Goal: Transaction & Acquisition: Obtain resource

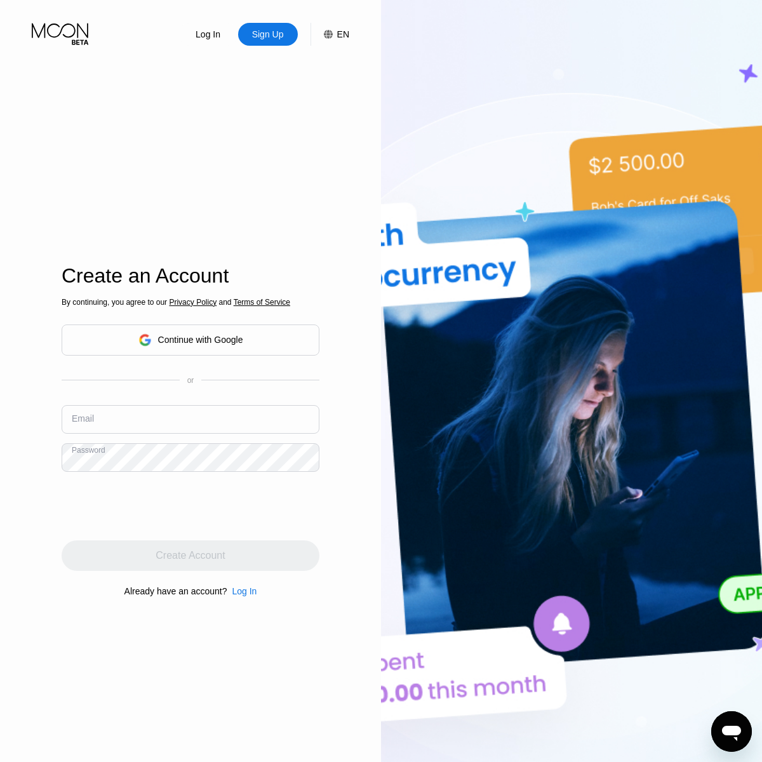
click at [121, 427] on input "text" at bounding box center [191, 419] width 258 height 29
click at [289, 43] on div "Sign Up" at bounding box center [268, 34] width 60 height 23
click at [279, 37] on div "Sign Up" at bounding box center [268, 34] width 34 height 13
click at [176, 415] on input "text" at bounding box center [191, 419] width 258 height 29
paste input "[EMAIL_ADDRESS][DOMAIN_NAME]"
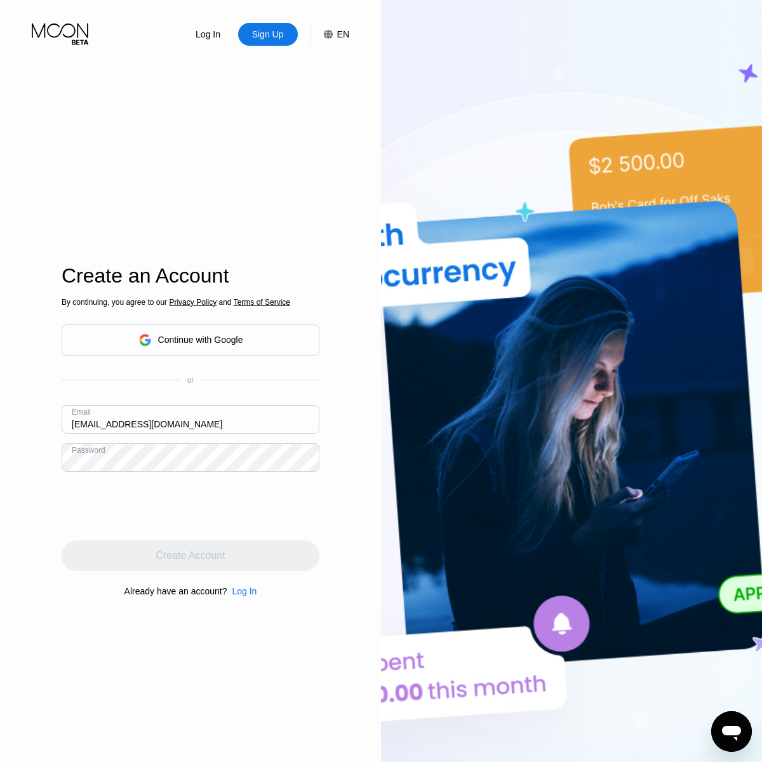
type input "[EMAIL_ADDRESS][DOMAIN_NAME]"
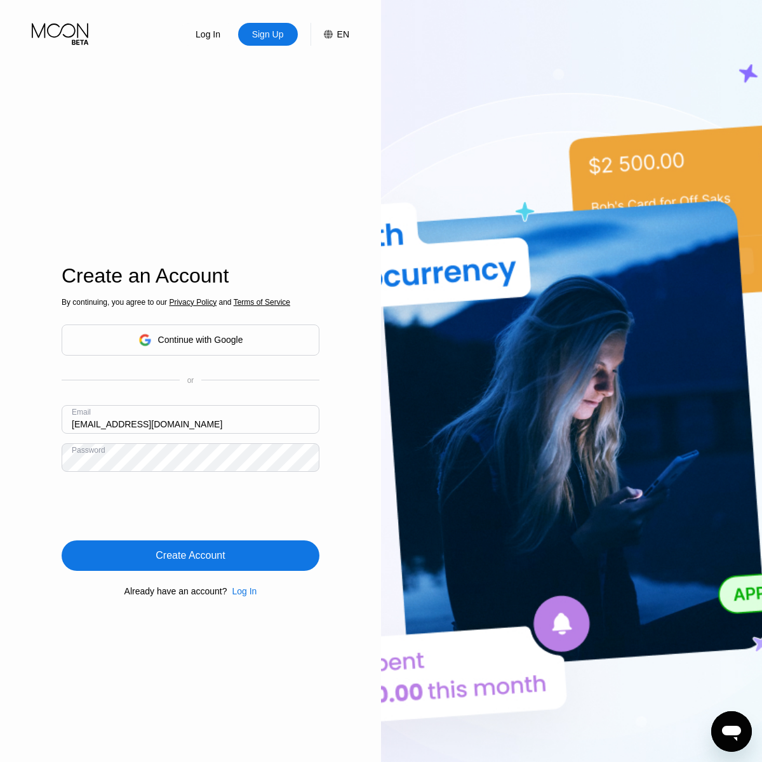
click at [206, 556] on div "Create Account" at bounding box center [190, 555] width 69 height 13
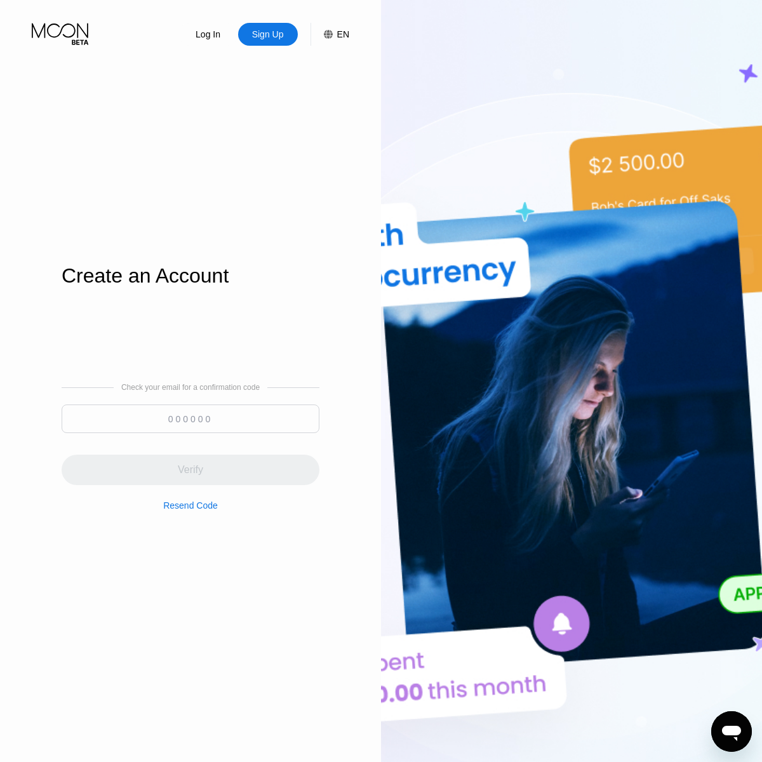
click at [209, 420] on input at bounding box center [191, 418] width 258 height 29
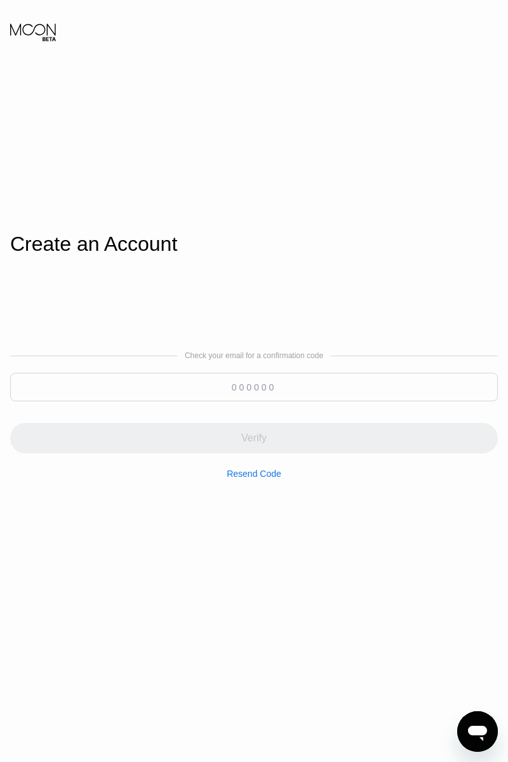
click at [319, 388] on input at bounding box center [254, 387] width 488 height 29
click at [319, 389] on input at bounding box center [254, 387] width 488 height 29
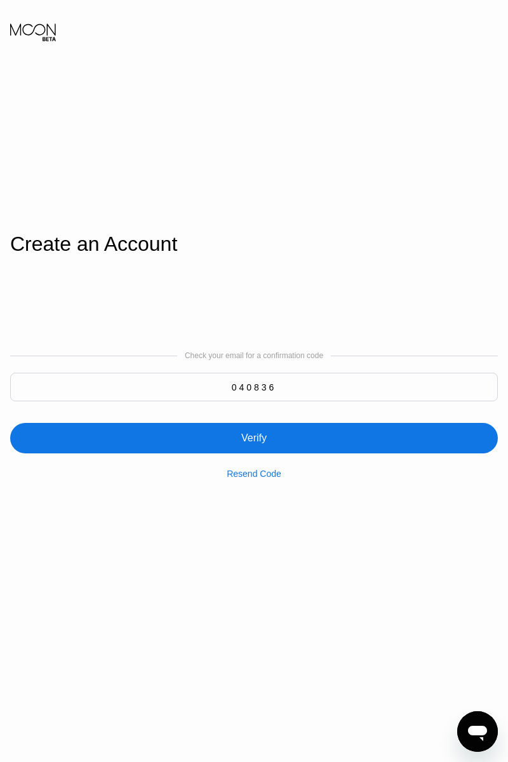
type input "040836"
click at [281, 434] on div "Verify" at bounding box center [254, 438] width 488 height 30
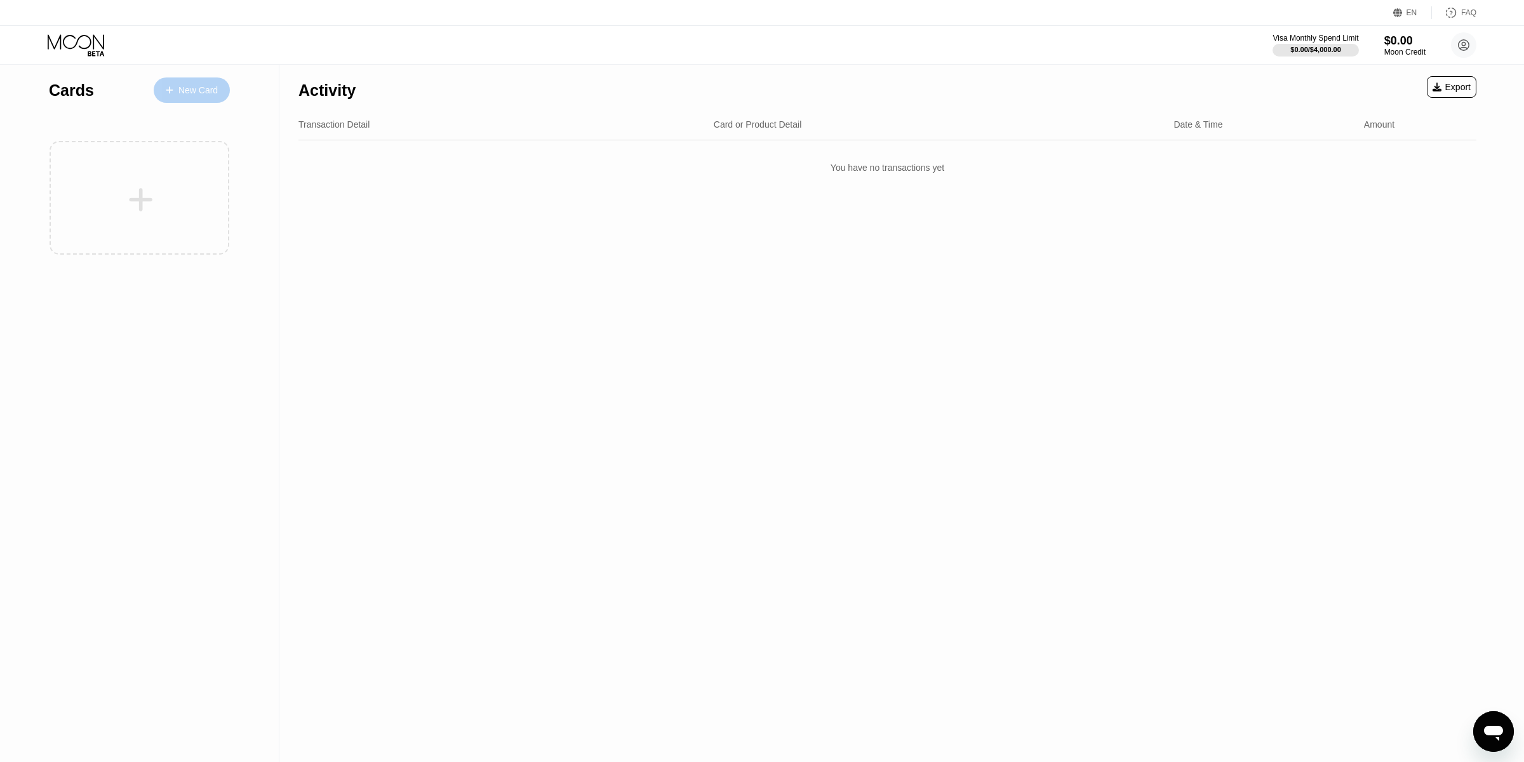
click at [222, 88] on div "New Card" at bounding box center [192, 89] width 76 height 25
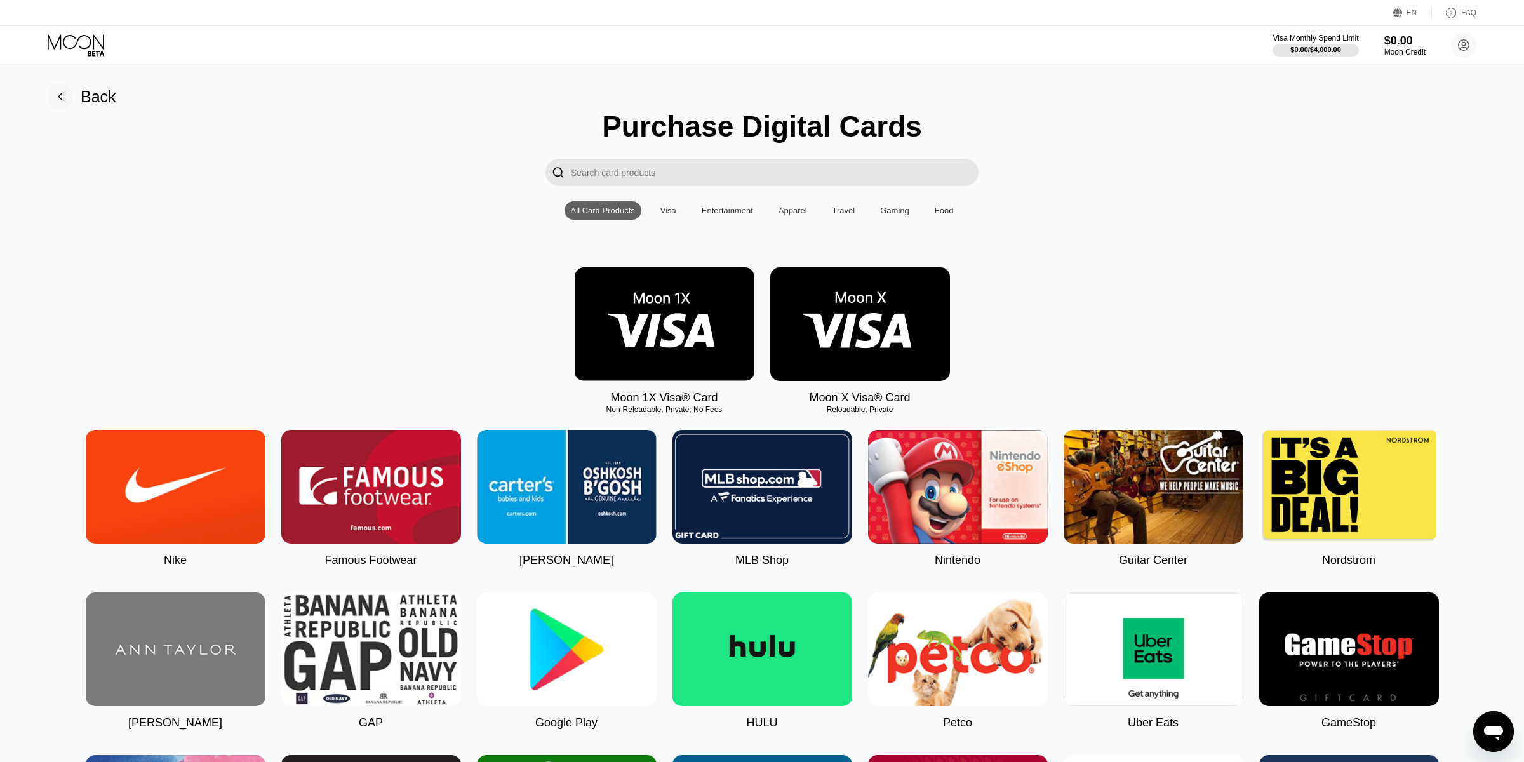
click at [671, 324] on img at bounding box center [665, 324] width 180 height 114
click at [761, 315] on img at bounding box center [860, 324] width 180 height 114
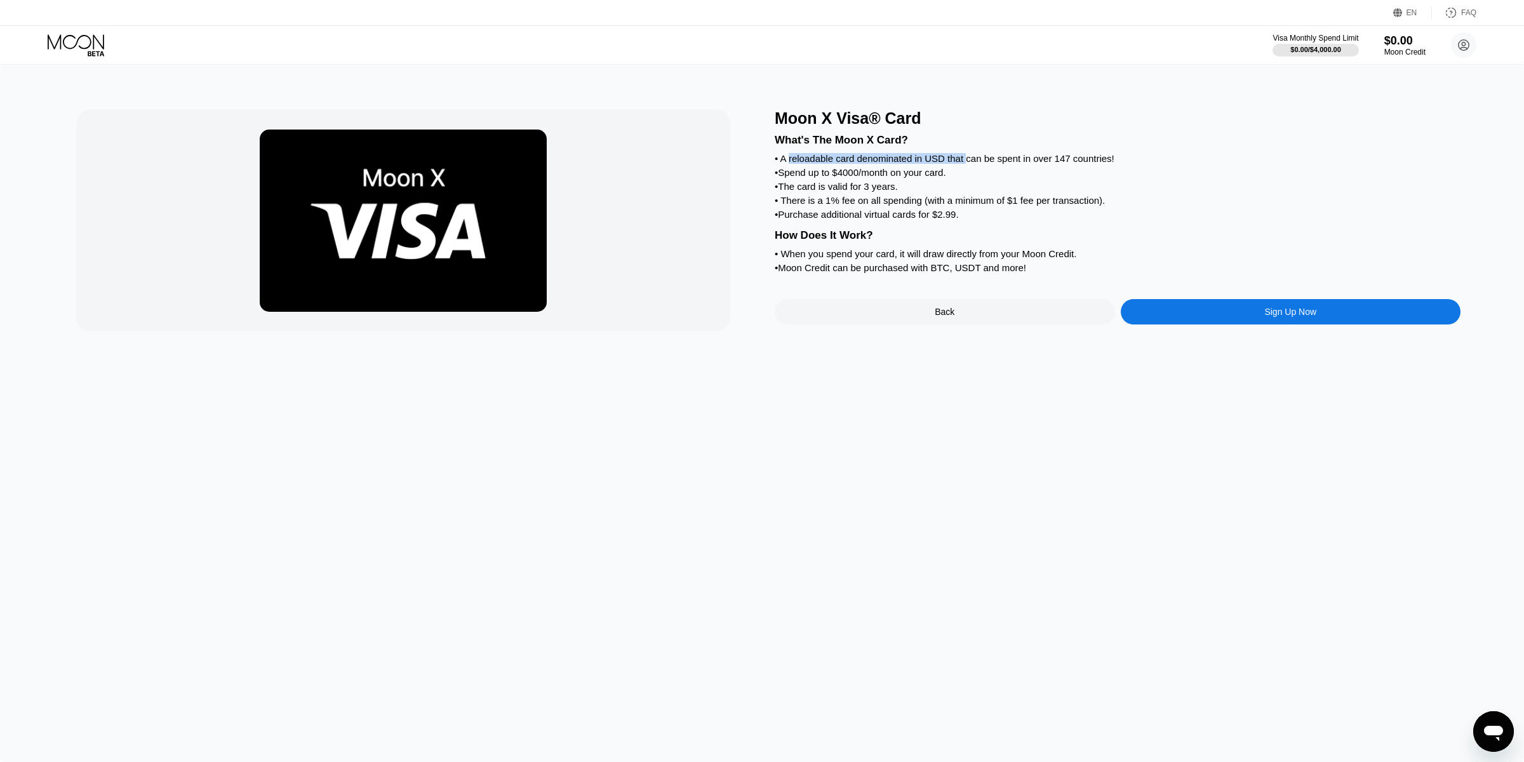
drag, startPoint x: 790, startPoint y: 154, endPoint x: 990, endPoint y: 161, distance: 199.5
click at [761, 162] on div "• A reloadable card denominated in USD that can be spent in over 147 countries!" at bounding box center [1118, 158] width 686 height 11
drag, startPoint x: 1021, startPoint y: 159, endPoint x: 1029, endPoint y: 161, distance: 7.7
click at [761, 161] on div "• A reloadable card denominated in USD that can be spent in over 147 countries!" at bounding box center [1118, 158] width 686 height 11
click at [761, 163] on div "• A reloadable card denominated in USD that can be spent in over 147 countries!" at bounding box center [1118, 158] width 686 height 11
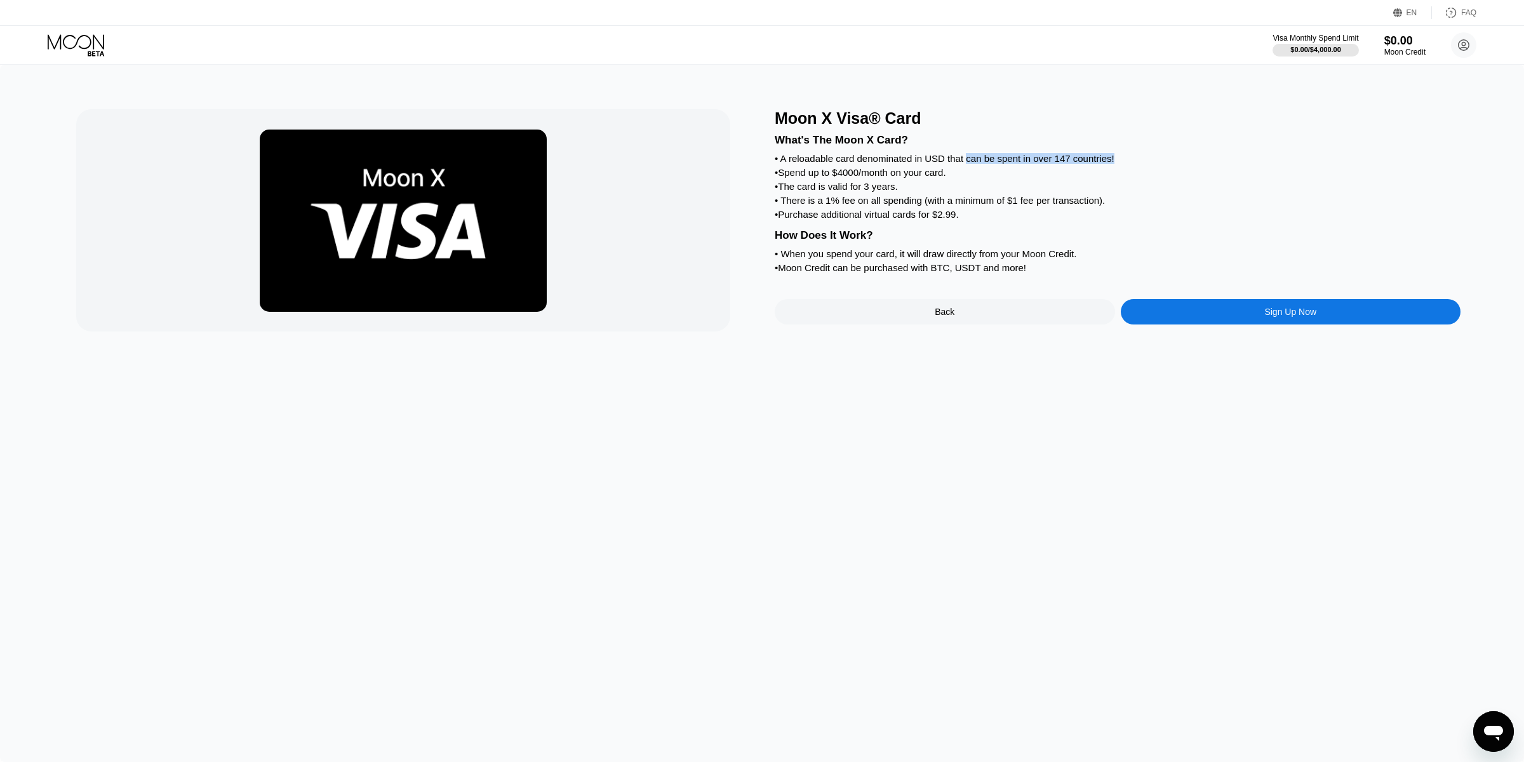
drag, startPoint x: 1102, startPoint y: 163, endPoint x: 937, endPoint y: 163, distance: 164.4
click at [761, 163] on div "• A reloadable card denominated in USD that can be spent in over 147 countries!" at bounding box center [1118, 158] width 686 height 11
click at [761, 166] on div "What's The Moon X Card? • A reloadable card denominated in USD that can be spen…" at bounding box center [1118, 202] width 686 height 149
drag, startPoint x: 833, startPoint y: 167, endPoint x: 969, endPoint y: 177, distance: 136.2
click at [761, 175] on div "• Spend up to $4000/month on your card." at bounding box center [1118, 172] width 686 height 11
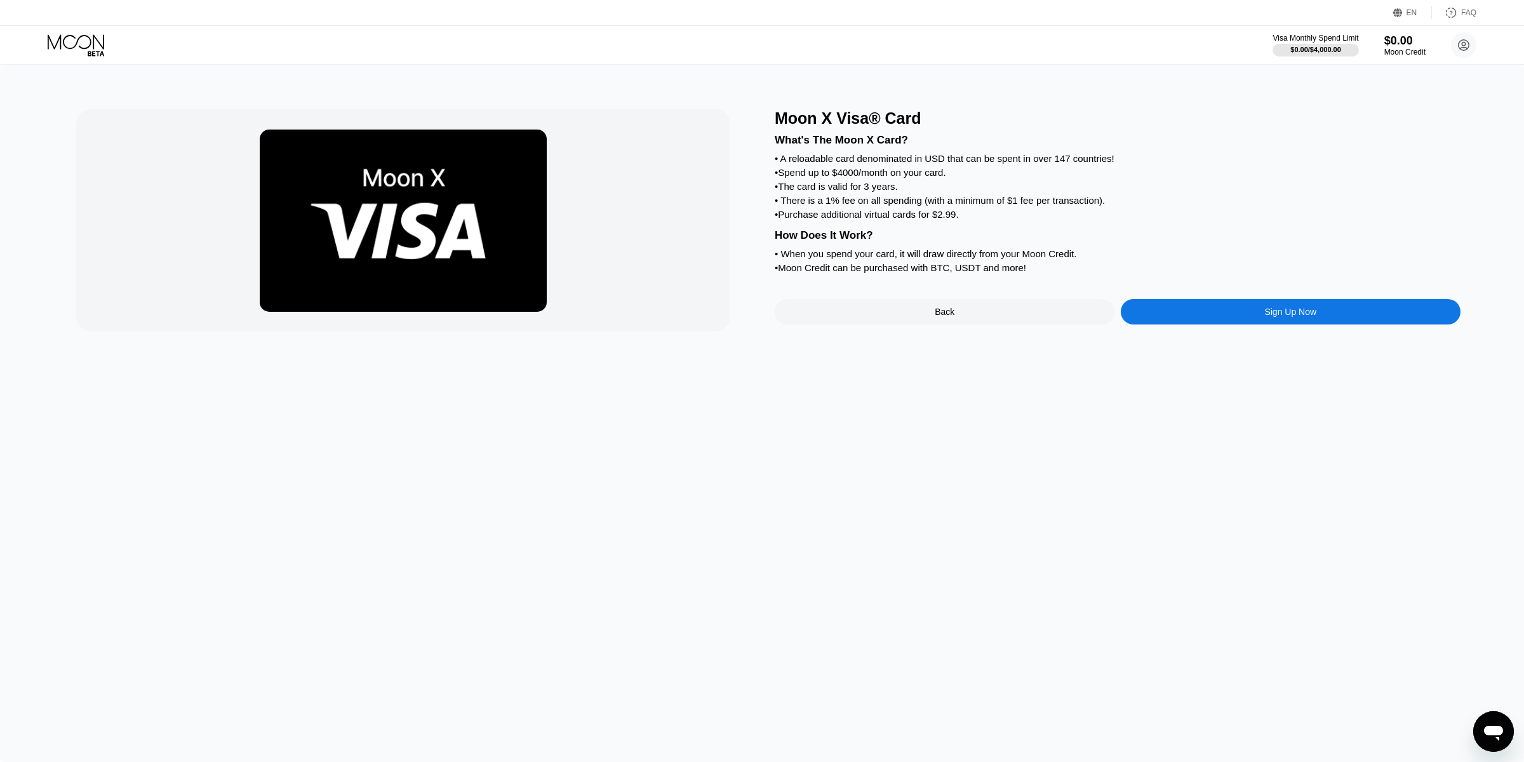
drag, startPoint x: 969, startPoint y: 177, endPoint x: 928, endPoint y: 180, distance: 40.7
click at [761, 178] on div "What's The Moon X Card? • A reloadable card denominated in USD that can be spen…" at bounding box center [1118, 202] width 686 height 149
drag, startPoint x: 849, startPoint y: 187, endPoint x: 831, endPoint y: 187, distance: 17.8
click at [761, 187] on div "• The card is valid for 3 years." at bounding box center [1118, 186] width 686 height 11
drag, startPoint x: 799, startPoint y: 187, endPoint x: 968, endPoint y: 185, distance: 168.9
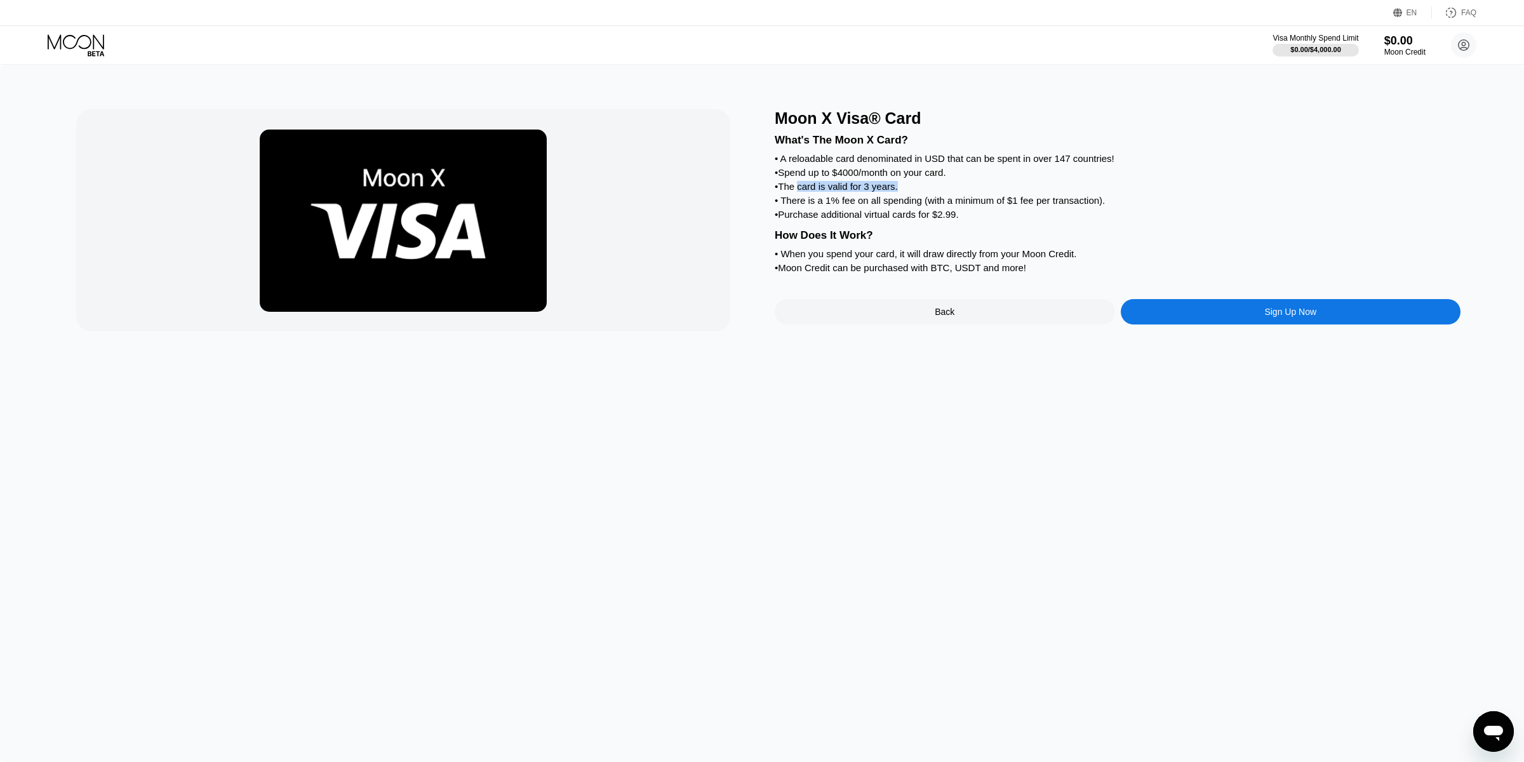
click at [761, 185] on div "• The card is valid for 3 years." at bounding box center [1118, 186] width 686 height 11
drag, startPoint x: 968, startPoint y: 185, endPoint x: 900, endPoint y: 195, distance: 69.3
click at [761, 188] on div "• The card is valid for 3 years." at bounding box center [1118, 186] width 686 height 11
drag, startPoint x: 782, startPoint y: 201, endPoint x: 895, endPoint y: 201, distance: 113.6
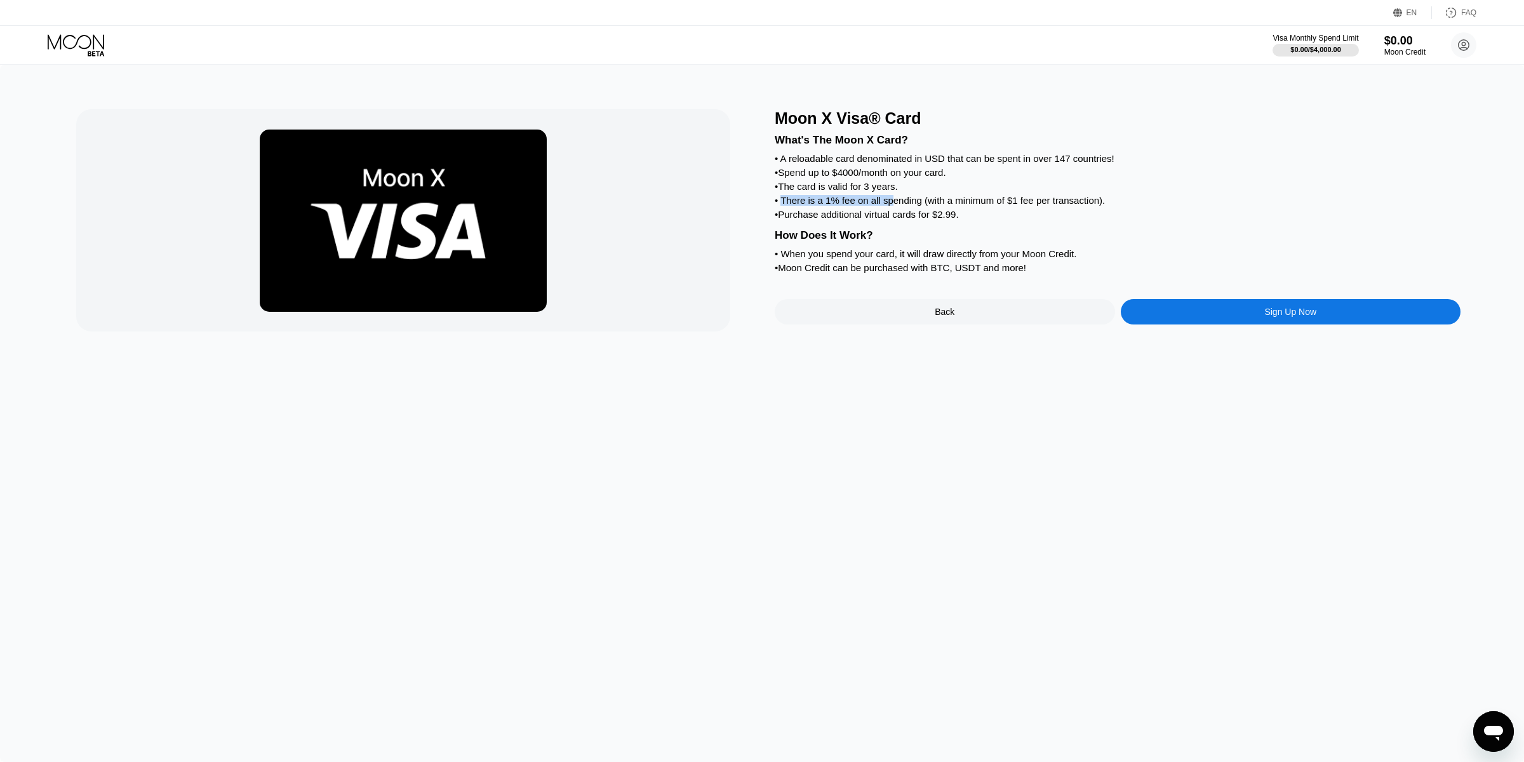
click at [761, 201] on div "• There is a 1% fee on all spending (with a minimum of $1 fee per transaction)." at bounding box center [1118, 200] width 686 height 11
drag, startPoint x: 867, startPoint y: 203, endPoint x: 999, endPoint y: 203, distance: 132.1
click at [761, 203] on div "• There is a 1% fee on all spending (with a minimum of $1 fee per transaction)." at bounding box center [1118, 200] width 686 height 11
drag, startPoint x: 1003, startPoint y: 203, endPoint x: 1019, endPoint y: 203, distance: 15.9
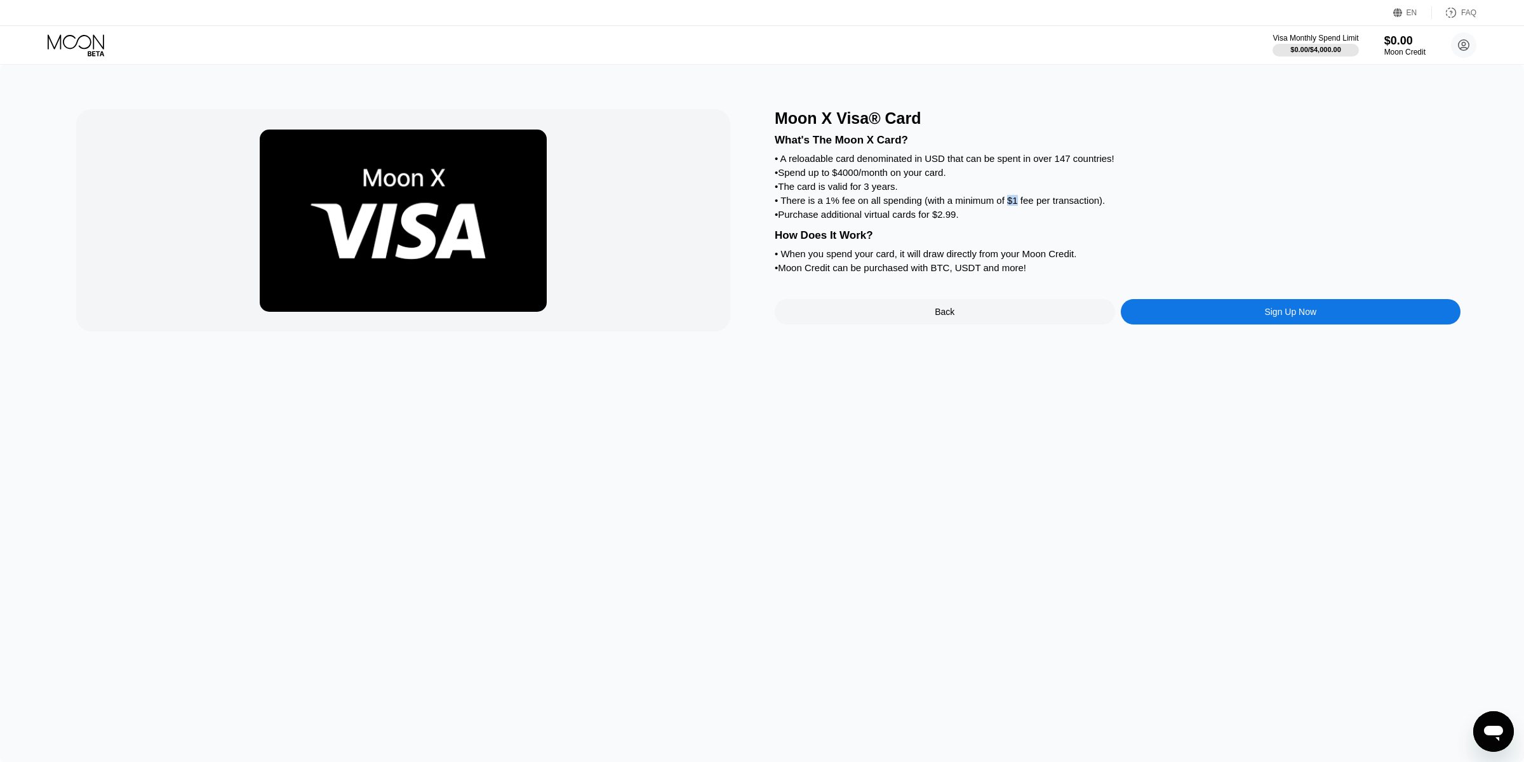
click at [761, 203] on div "• There is a 1% fee on all spending (with a minimum of $1 fee per transaction)." at bounding box center [1118, 200] width 686 height 11
drag, startPoint x: 1082, startPoint y: 203, endPoint x: 1055, endPoint y: 204, distance: 26.7
click at [761, 203] on div "• There is a 1% fee on all spending (with a minimum of $1 fee per transaction)." at bounding box center [1118, 200] width 686 height 11
drag, startPoint x: 1023, startPoint y: 202, endPoint x: 797, endPoint y: 205, distance: 225.4
click at [761, 201] on div "• There is a 1% fee on all spending (with a minimum of $1 fee per transaction)." at bounding box center [1118, 200] width 686 height 11
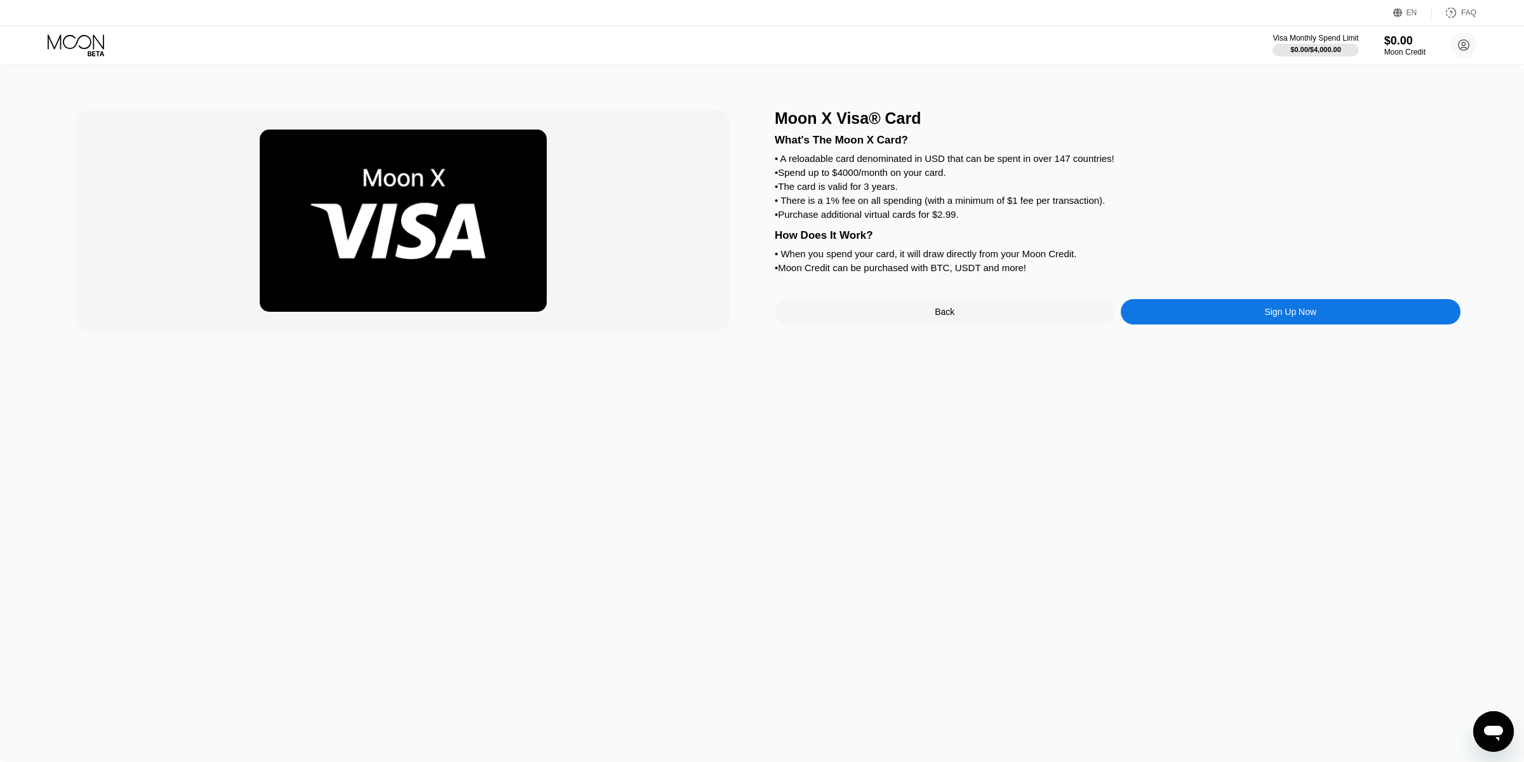
click at [761, 205] on div "• There is a 1% fee on all spending (with a minimum of $1 fee per transaction)." at bounding box center [1118, 200] width 686 height 11
drag, startPoint x: 775, startPoint y: 208, endPoint x: 969, endPoint y: 206, distance: 194.3
click at [761, 206] on div "What's The Moon X Card? • A reloadable card denominated in USD that can be spen…" at bounding box center [1118, 202] width 686 height 149
drag, startPoint x: 971, startPoint y: 206, endPoint x: 787, endPoint y: 213, distance: 184.2
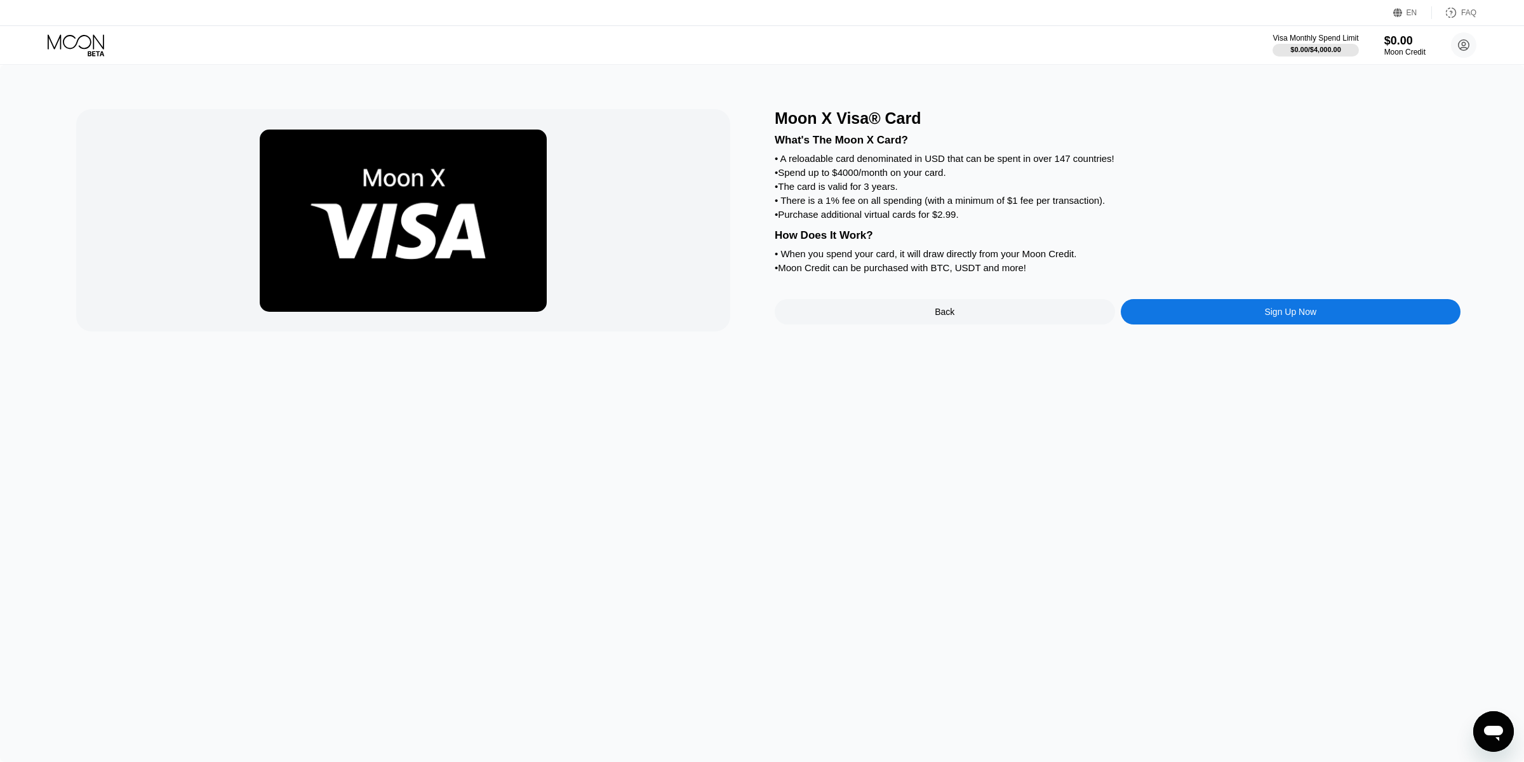
click at [761, 213] on div "What's The Moon X Card? • A reloadable card denominated in USD that can be spen…" at bounding box center [1118, 202] width 686 height 149
drag, startPoint x: 787, startPoint y: 213, endPoint x: 975, endPoint y: 213, distance: 187.9
click at [761, 211] on div "• Purchase additional virtual cards for $2.99." at bounding box center [1118, 214] width 686 height 11
click at [761, 213] on div "• Purchase additional virtual cards for $2.99." at bounding box center [1118, 214] width 686 height 11
drag, startPoint x: 909, startPoint y: 213, endPoint x: 796, endPoint y: 213, distance: 112.4
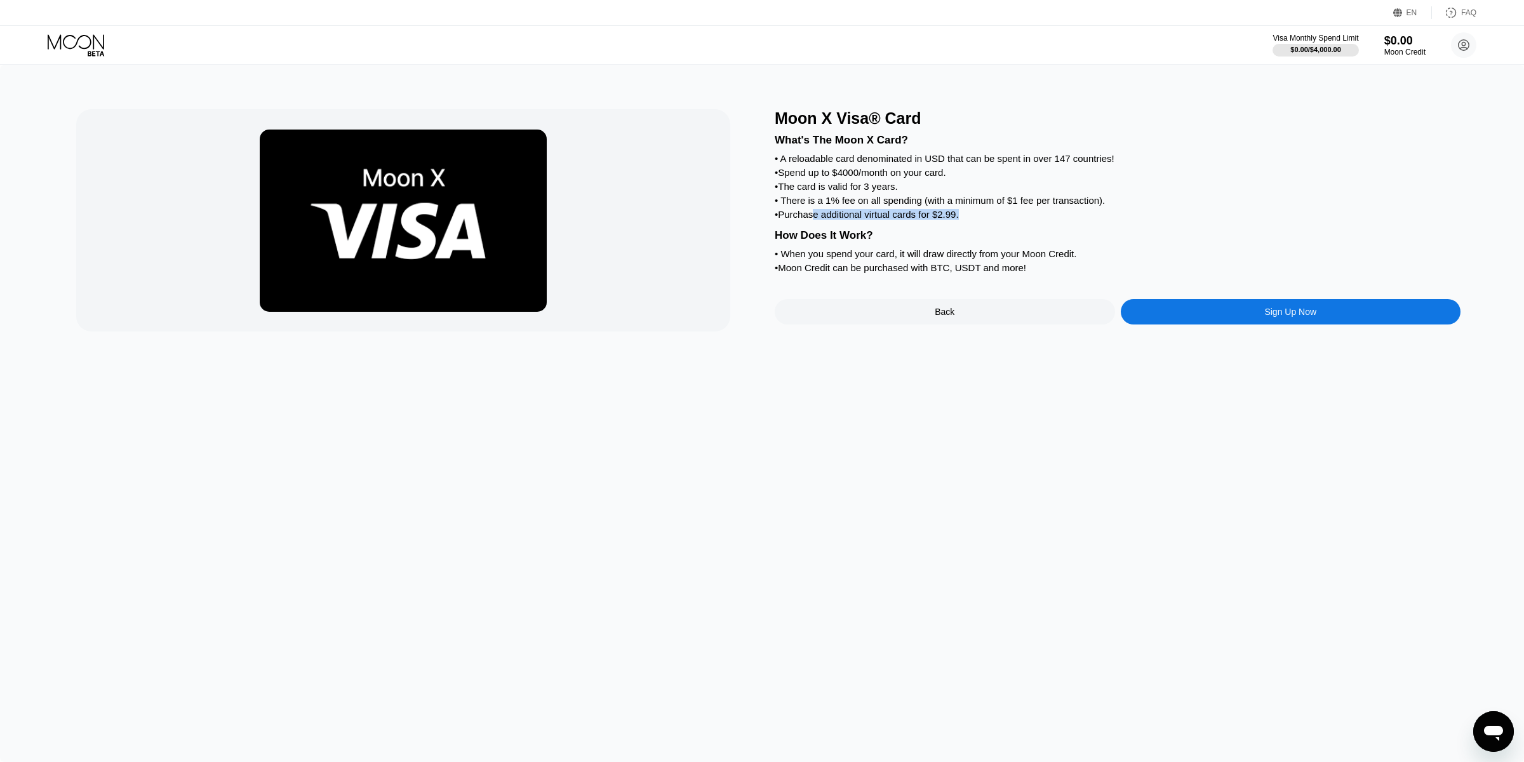
click at [761, 213] on div "• Purchase additional virtual cards for $2.99." at bounding box center [1118, 214] width 686 height 11
click at [761, 215] on div "Moon X Visa® Card What's The Moon X Card? • A reloadable card denominated in US…" at bounding box center [761, 220] width 1371 height 222
drag, startPoint x: 856, startPoint y: 241, endPoint x: 896, endPoint y: 243, distance: 40.1
click at [761, 243] on div "What's The Moon X Card? • A reloadable card denominated in USD that can be spen…" at bounding box center [1118, 202] width 686 height 149
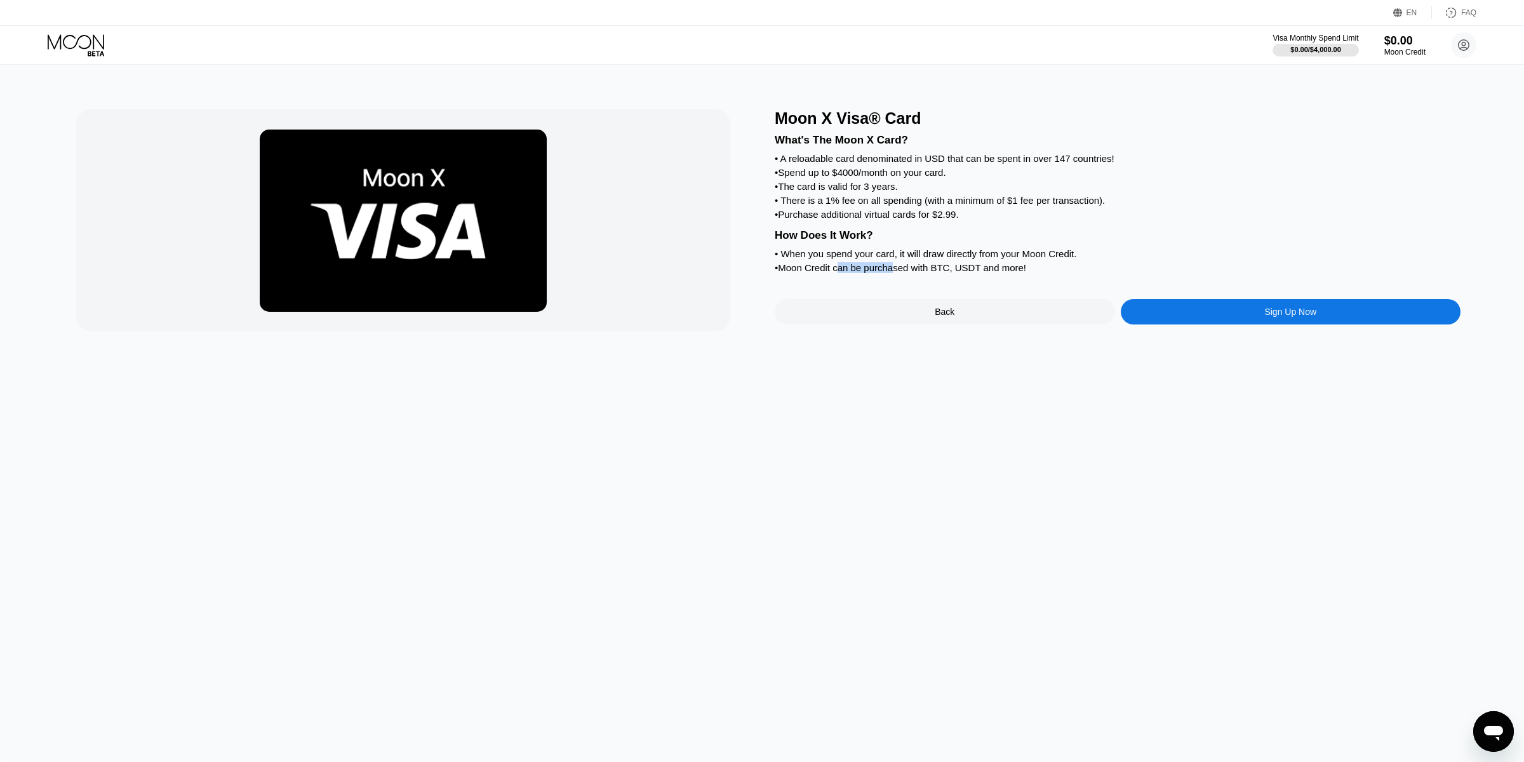
drag, startPoint x: 837, startPoint y: 270, endPoint x: 1034, endPoint y: 275, distance: 196.9
click at [761, 270] on div "• Moon Credit can be purchased with BTC, USDT and more!" at bounding box center [1118, 267] width 686 height 11
click at [761, 316] on div "Sign Up Now" at bounding box center [1291, 311] width 340 height 25
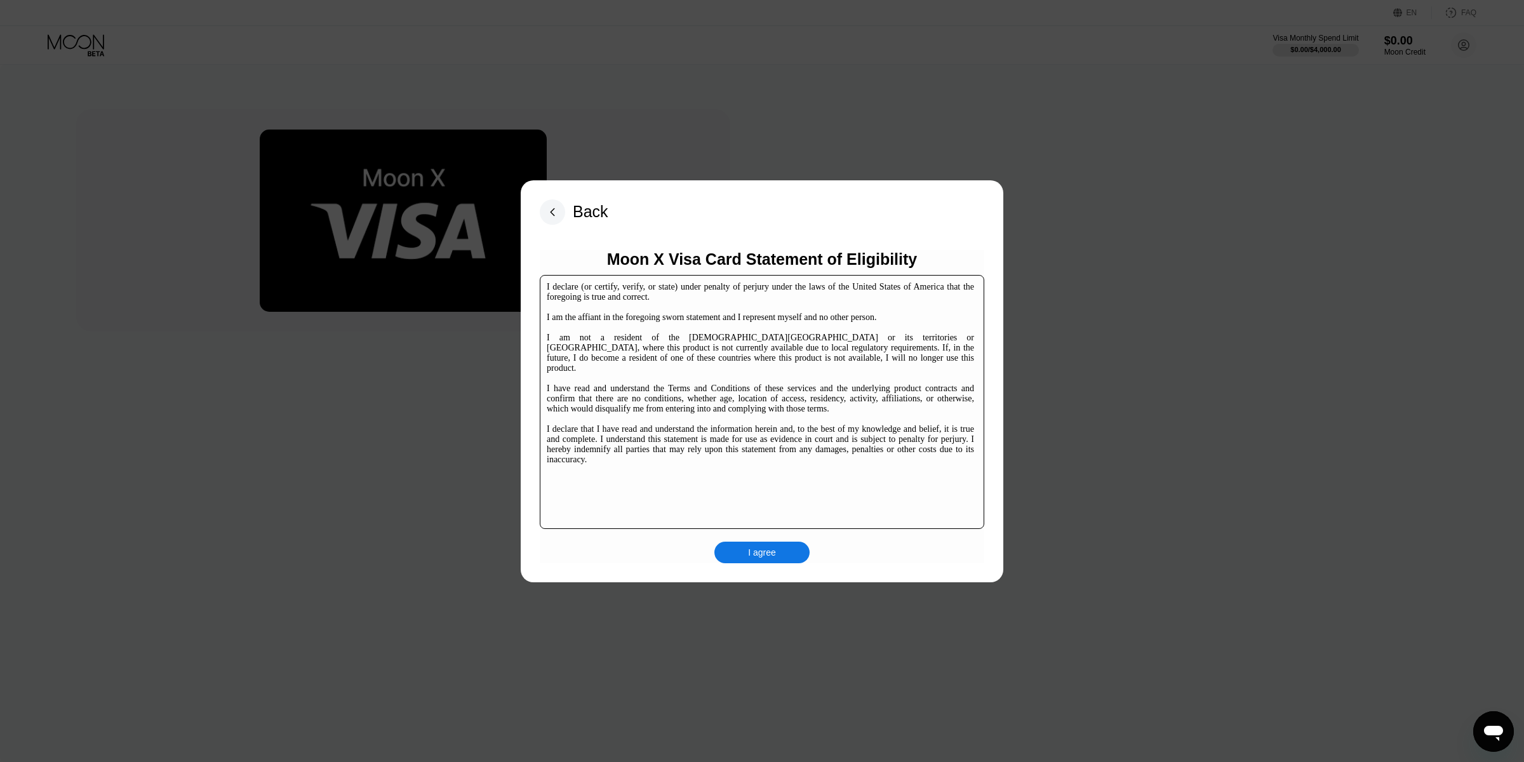
click at [736, 556] on div "I agree" at bounding box center [761, 553] width 95 height 22
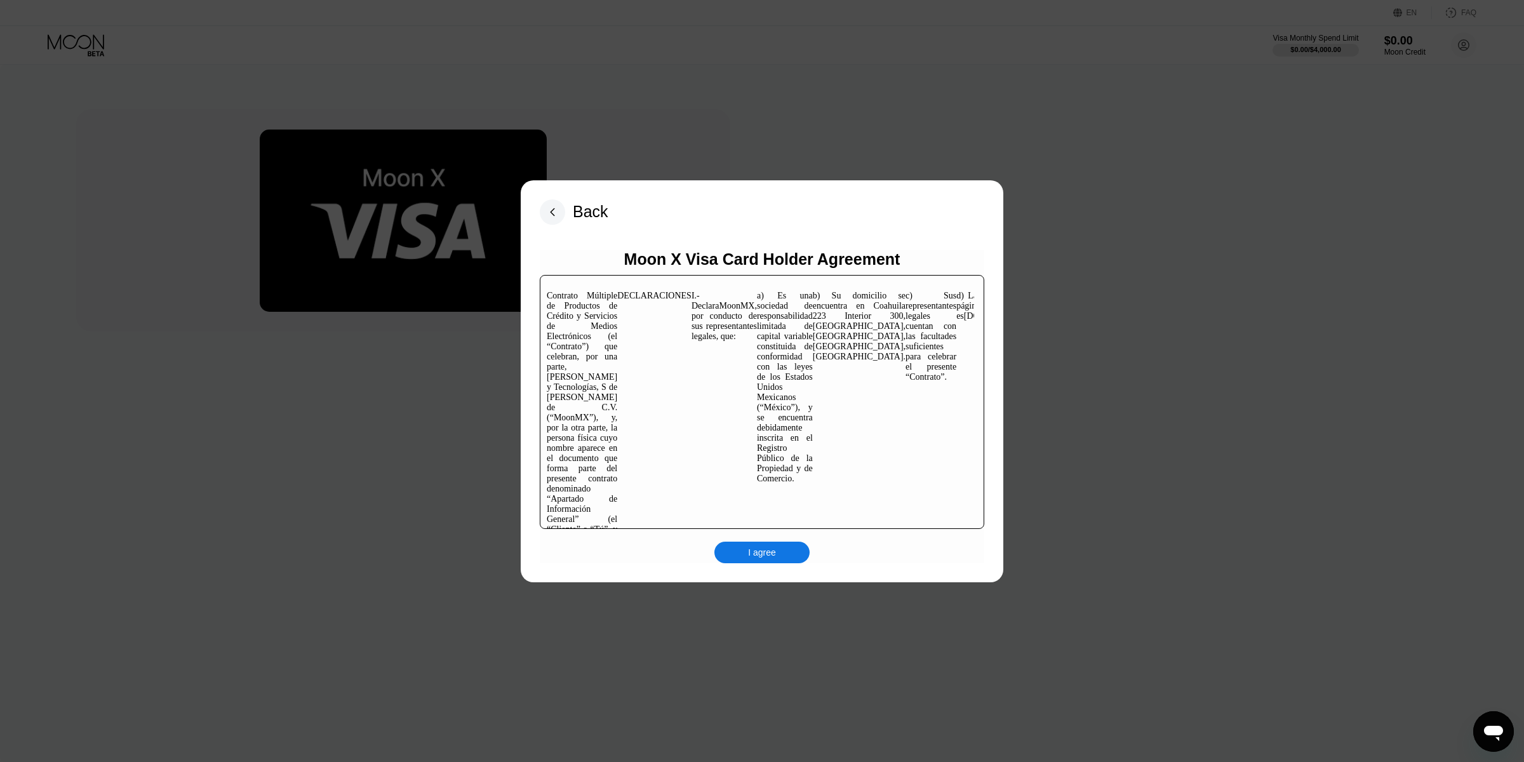
click at [761, 547] on div "I agree" at bounding box center [762, 552] width 28 height 11
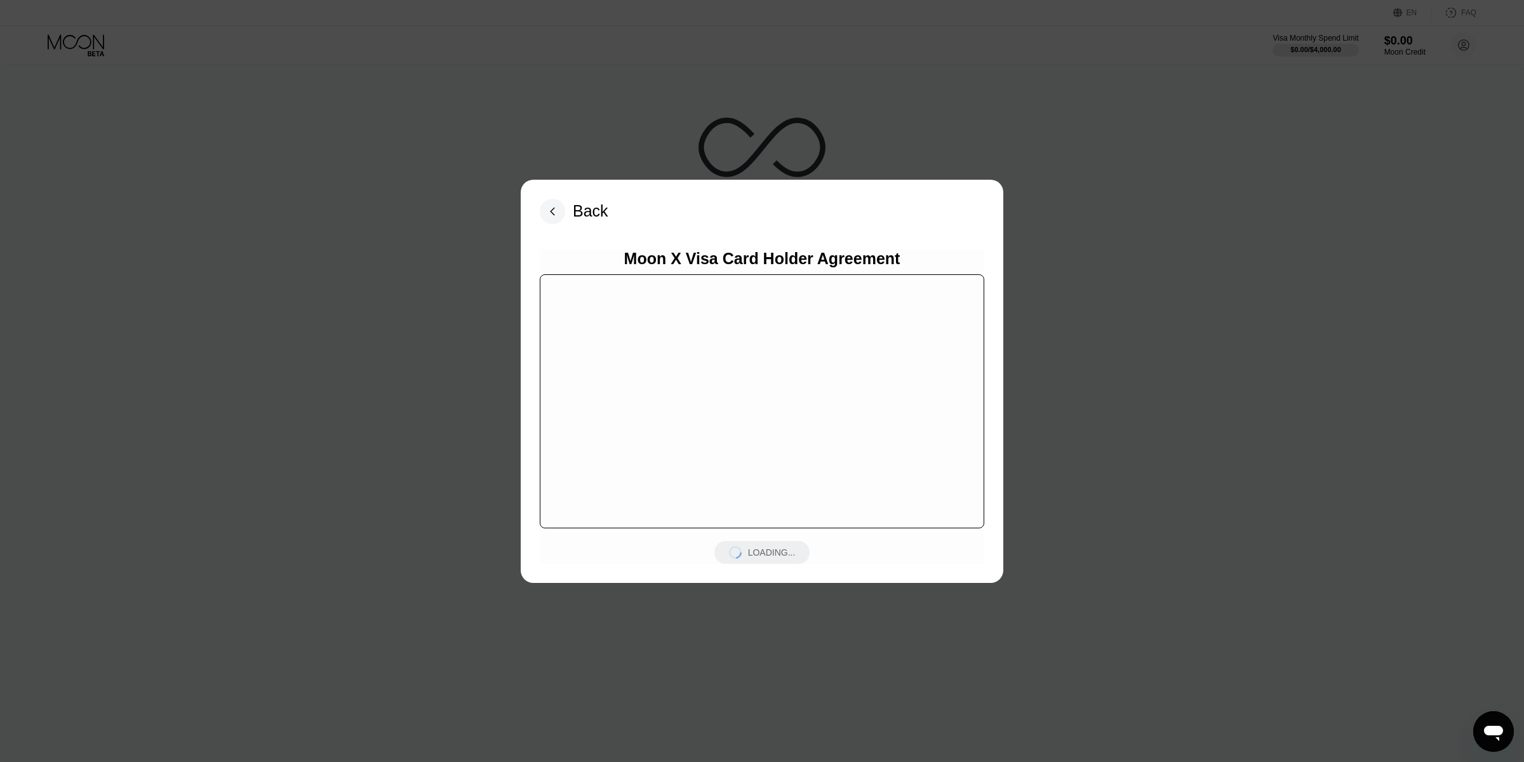
scroll to position [7992, 0]
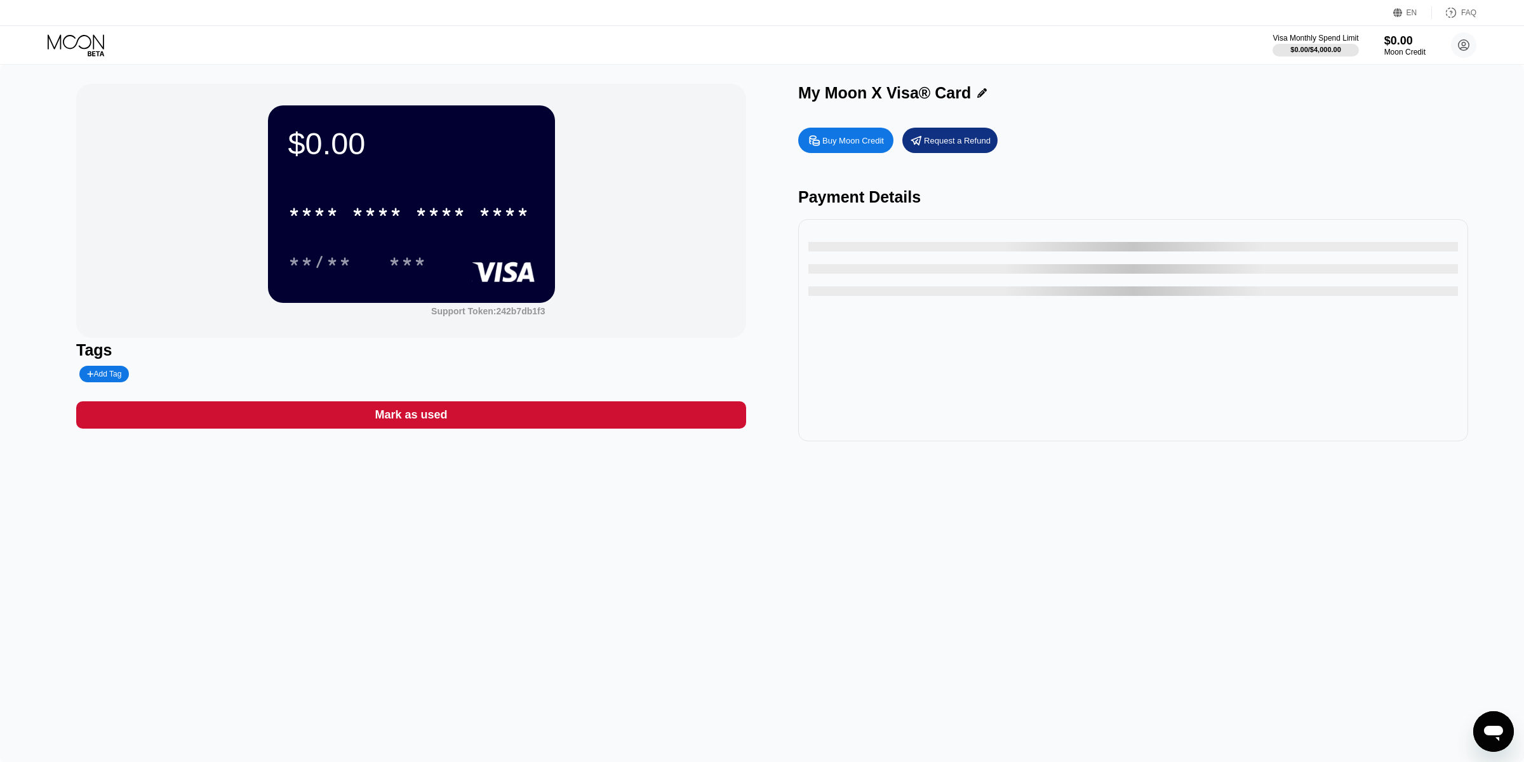
click at [761, 464] on div "$0.00 * * * * * * * * * * * * **** **/** *** Support Token: 242b7db1f3 Tags Add…" at bounding box center [762, 413] width 1524 height 697
click at [761, 277] on div "You have no transactions yet" at bounding box center [1133, 330] width 670 height 222
click at [761, 140] on div "Buy Moon Credit" at bounding box center [853, 140] width 62 height 11
type input "0"
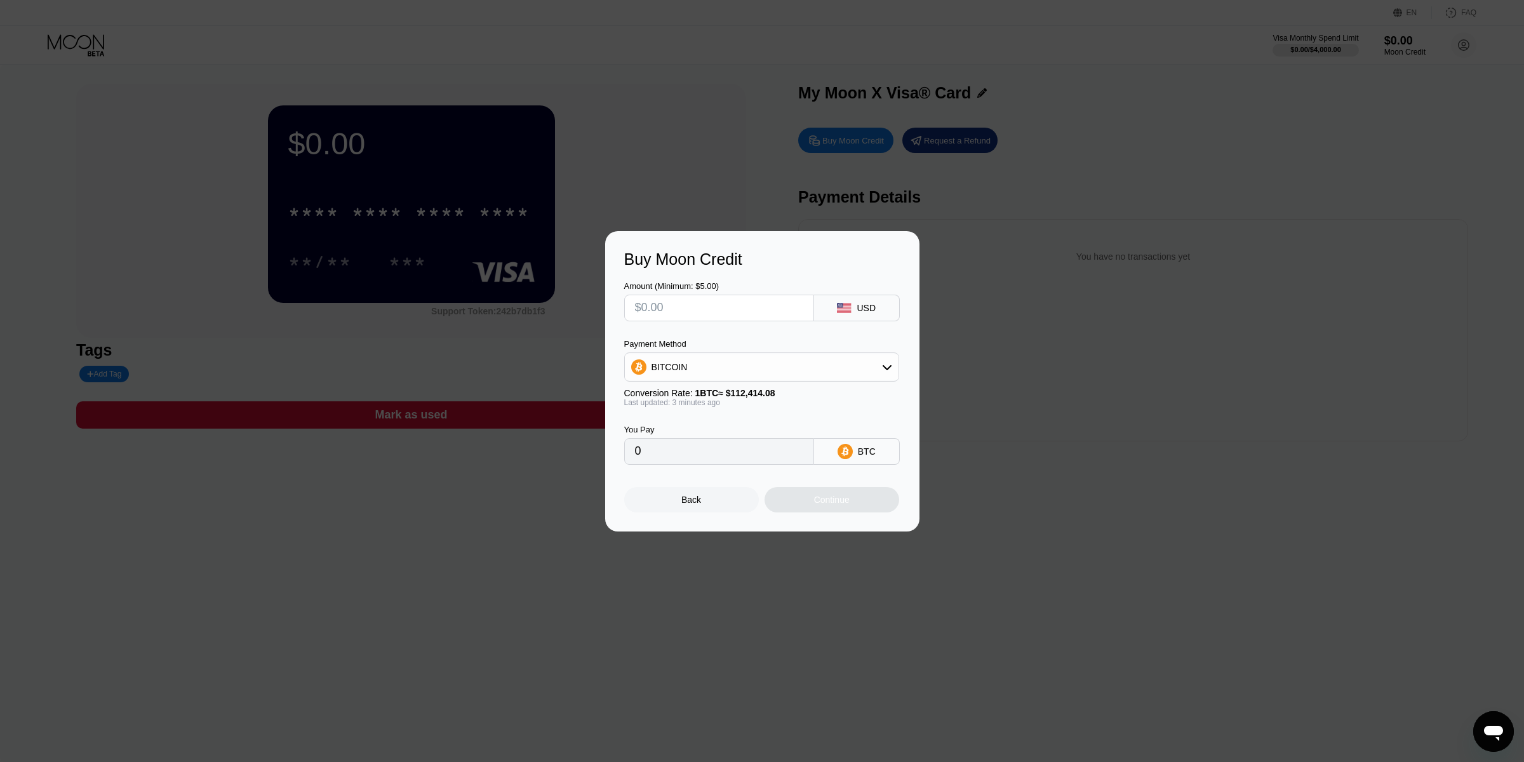
click at [733, 325] on div "Amount (Minimum: $5.00) USD Payment Method BITCOIN Conversion Rate: 1 BTC ≈ $11…" at bounding box center [762, 367] width 276 height 196
click at [745, 312] on input "text" at bounding box center [719, 307] width 168 height 25
click at [761, 310] on div "USD" at bounding box center [857, 308] width 86 height 27
click at [761, 307] on div "USD" at bounding box center [857, 308] width 86 height 27
click at [761, 306] on div "USD" at bounding box center [857, 308] width 86 height 27
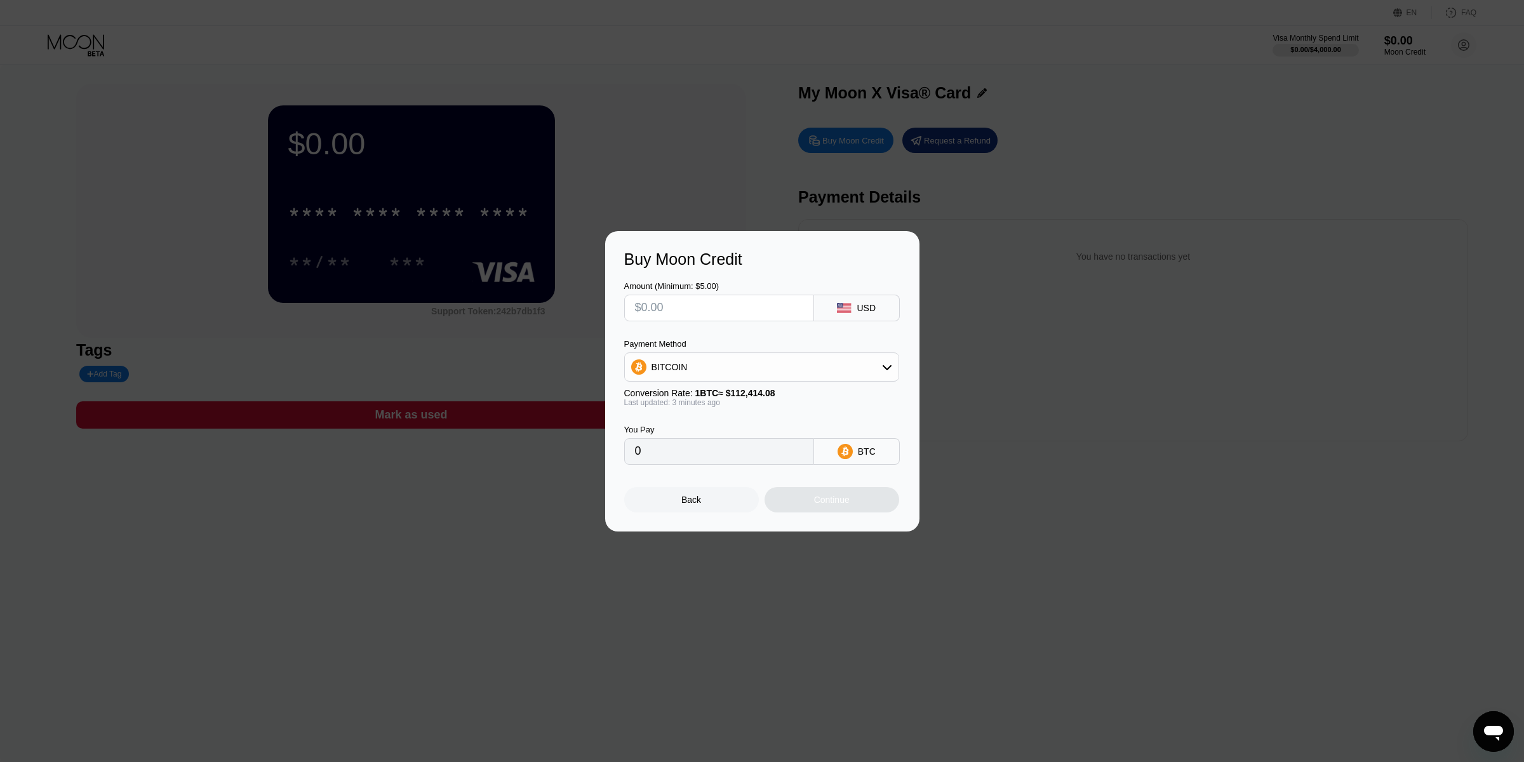
click at [723, 306] on input "text" at bounding box center [719, 307] width 168 height 25
click at [722, 306] on input "text" at bounding box center [719, 307] width 168 height 25
click at [721, 307] on input "text" at bounding box center [719, 307] width 168 height 25
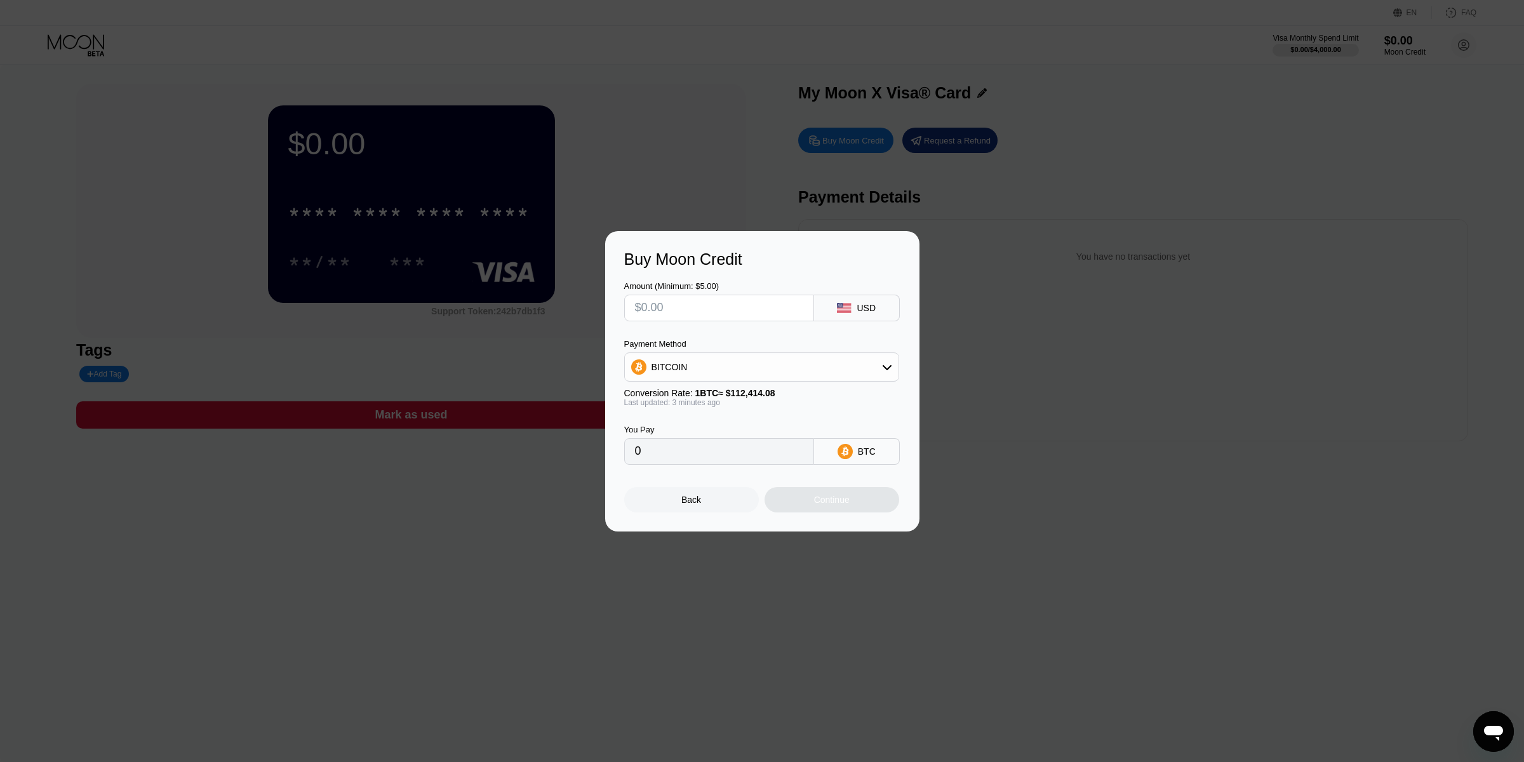
click at [721, 308] on input "text" at bounding box center [719, 307] width 168 height 25
type input "$40"
type input "0.00035583"
click at [659, 299] on input "$40" at bounding box center [719, 307] width 168 height 25
click at [664, 302] on input "$40" at bounding box center [719, 307] width 168 height 25
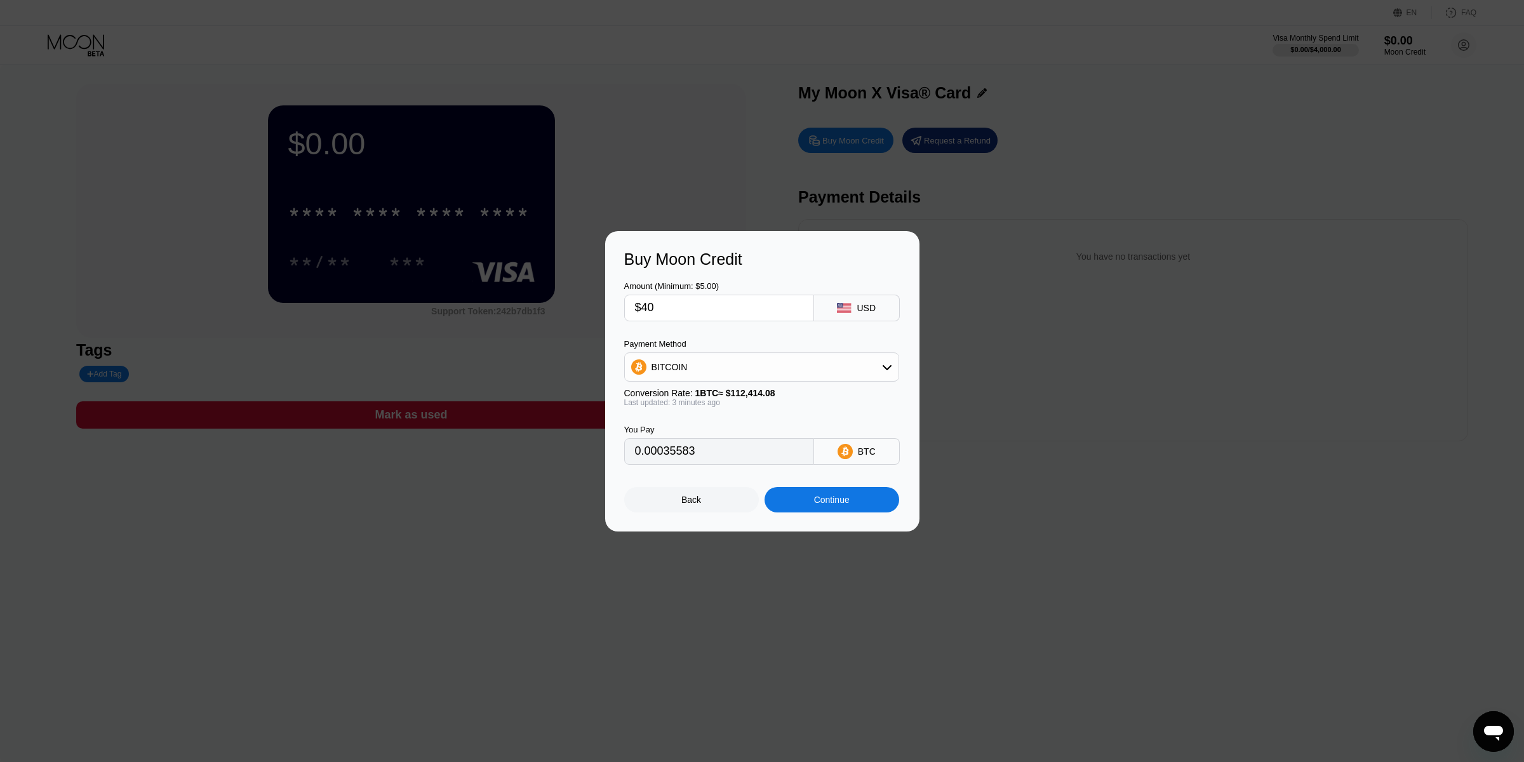
click at [664, 305] on input "$40" at bounding box center [719, 307] width 168 height 25
type input "$40"
click at [736, 373] on div "BITCOIN" at bounding box center [762, 366] width 274 height 25
click at [737, 368] on div "BITCOIN" at bounding box center [762, 366] width 274 height 25
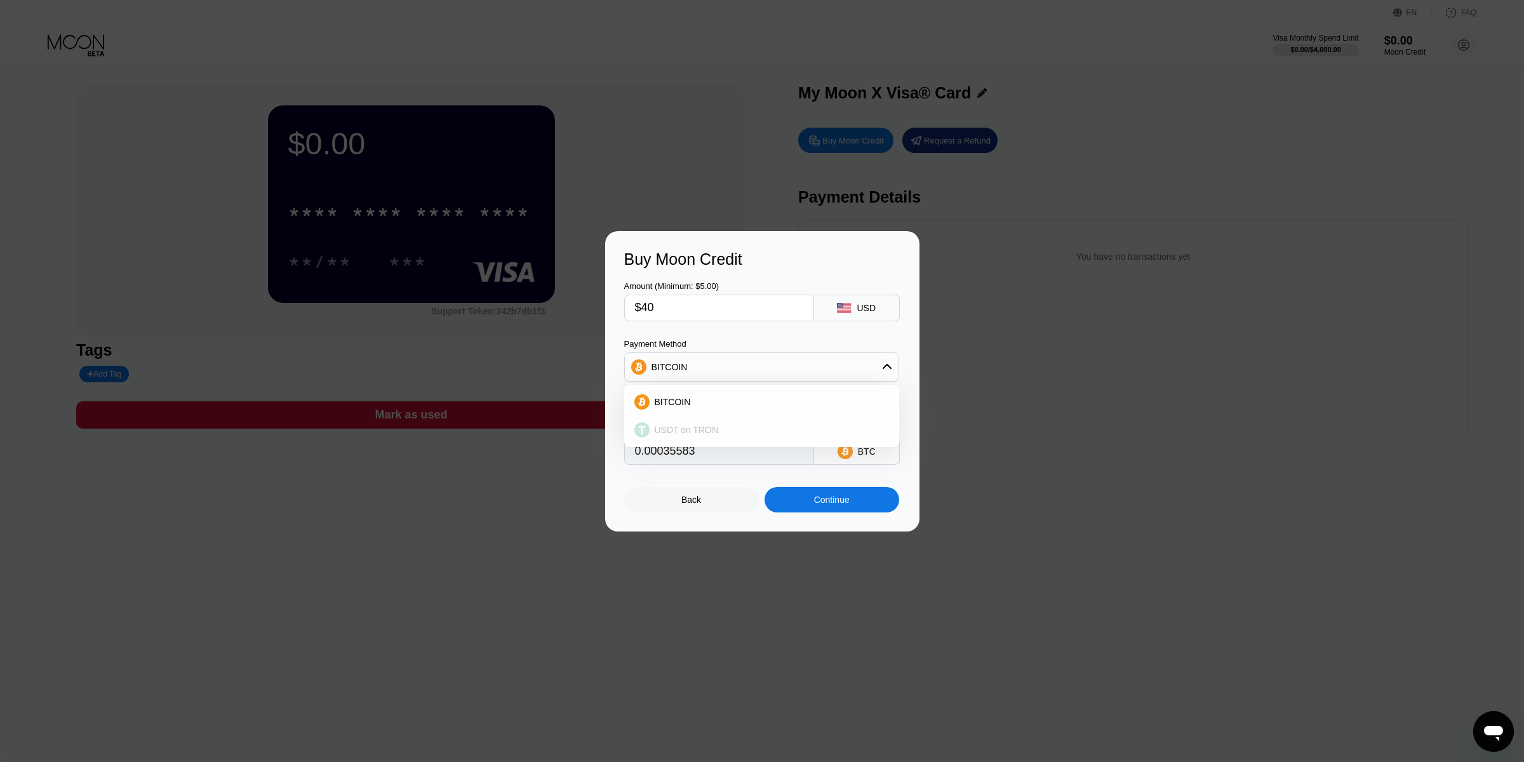
click at [714, 430] on span "USDT on TRON" at bounding box center [687, 430] width 64 height 10
click at [717, 366] on div "USDT on TRON" at bounding box center [762, 366] width 274 height 25
click at [717, 388] on div "BITCOIN" at bounding box center [761, 402] width 275 height 28
click at [717, 397] on div "BITCOIN" at bounding box center [768, 402] width 239 height 10
type input "0.00035586"
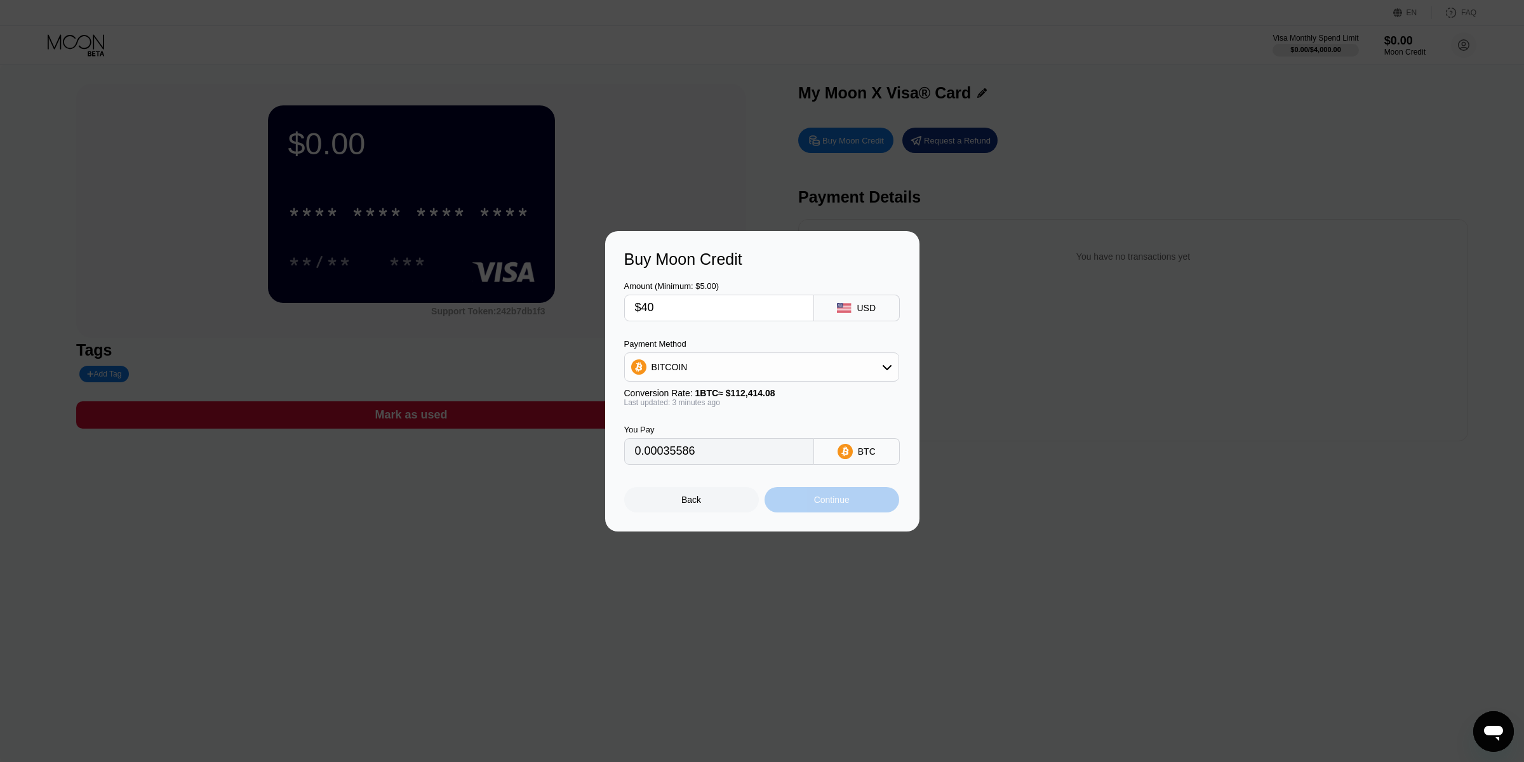
click at [806, 501] on div "Continue" at bounding box center [831, 499] width 135 height 25
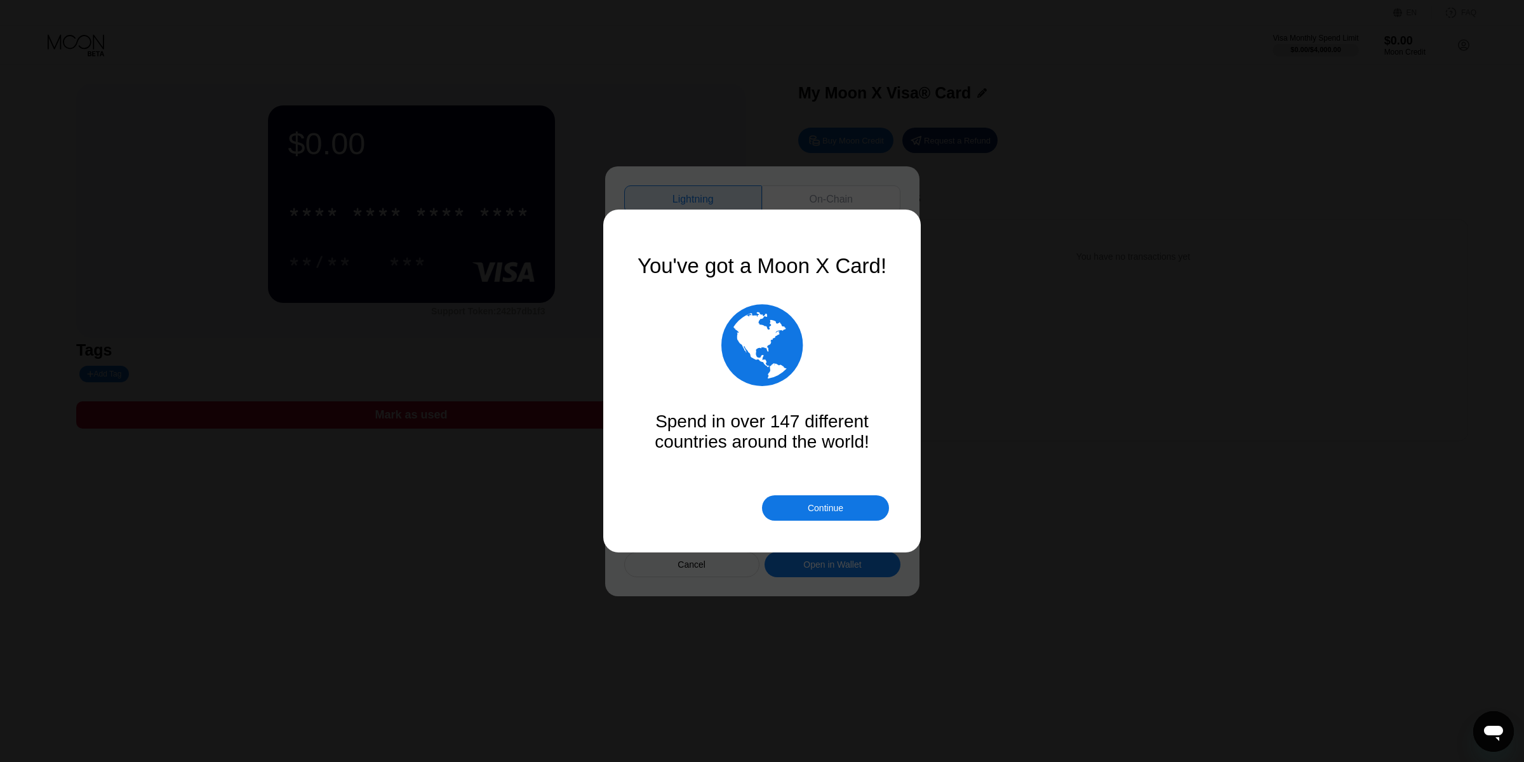
click at [789, 495] on div "You've got a Moon X Card!  Spend in over 147 different countries around the wo…" at bounding box center [762, 381] width 254 height 254
click at [790, 504] on div "Continue" at bounding box center [825, 507] width 127 height 25
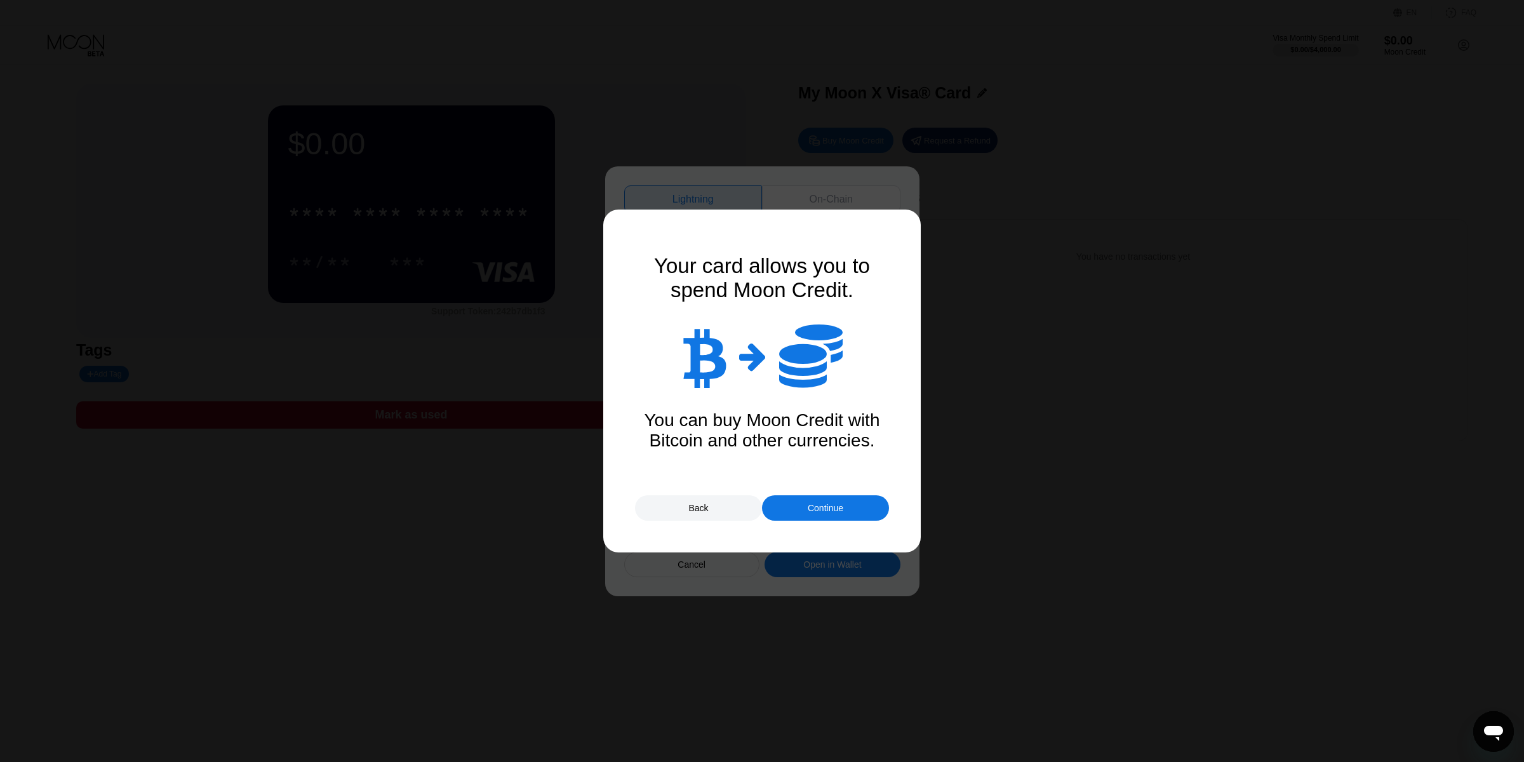
click at [790, 504] on div "Continue" at bounding box center [825, 507] width 127 height 25
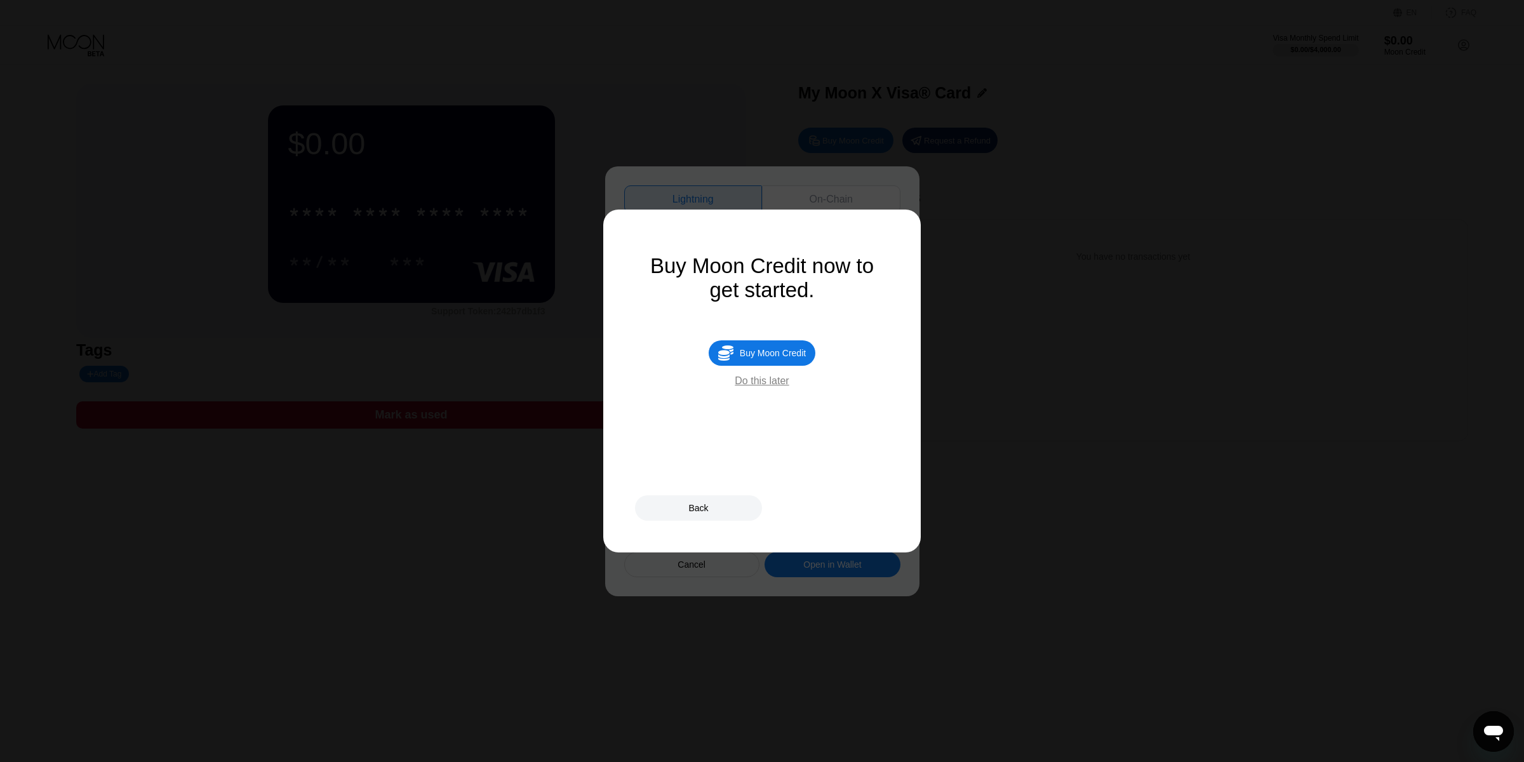
click at [774, 382] on div "Do this later" at bounding box center [762, 380] width 54 height 11
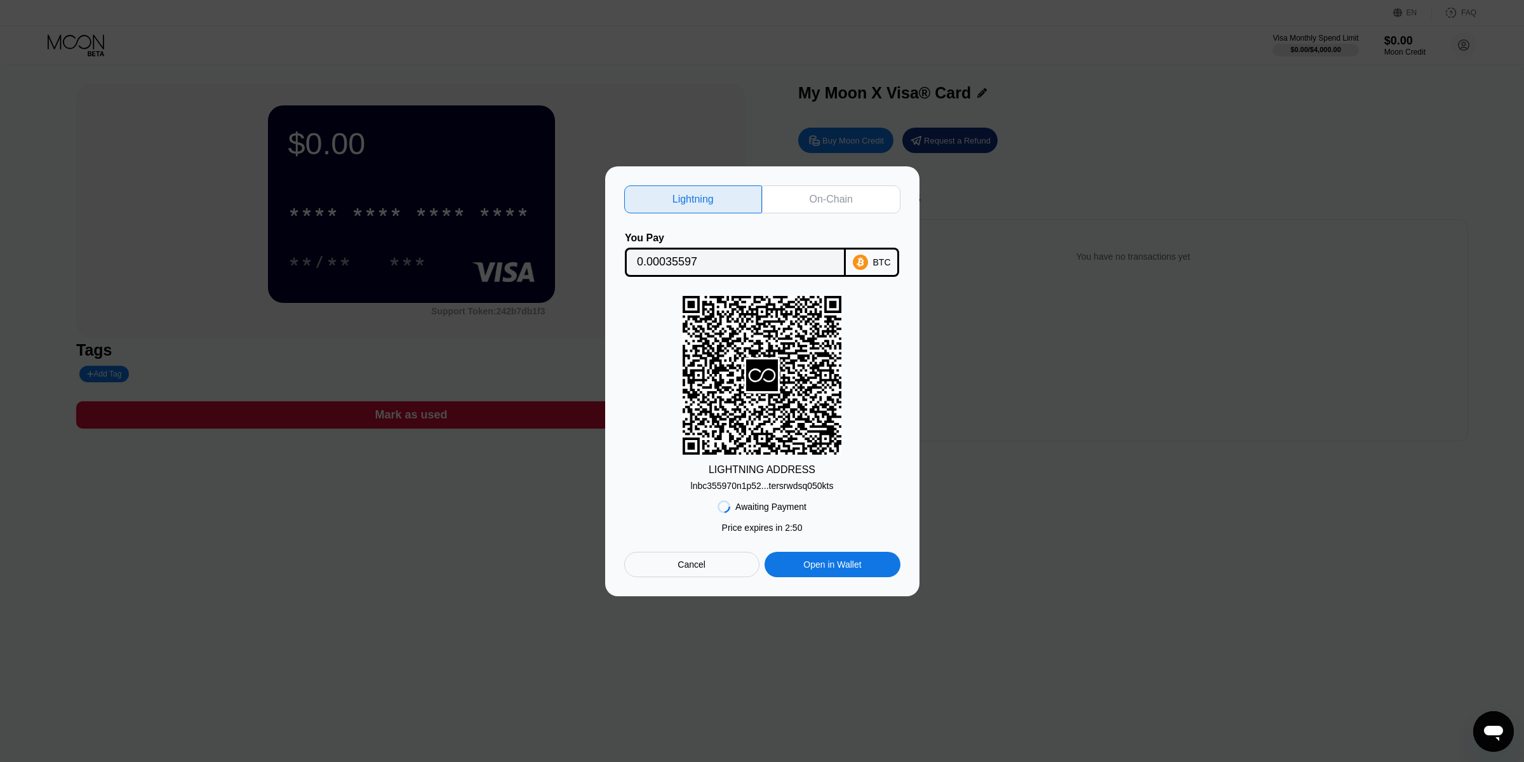
click at [858, 208] on div "On-Chain" at bounding box center [831, 199] width 138 height 28
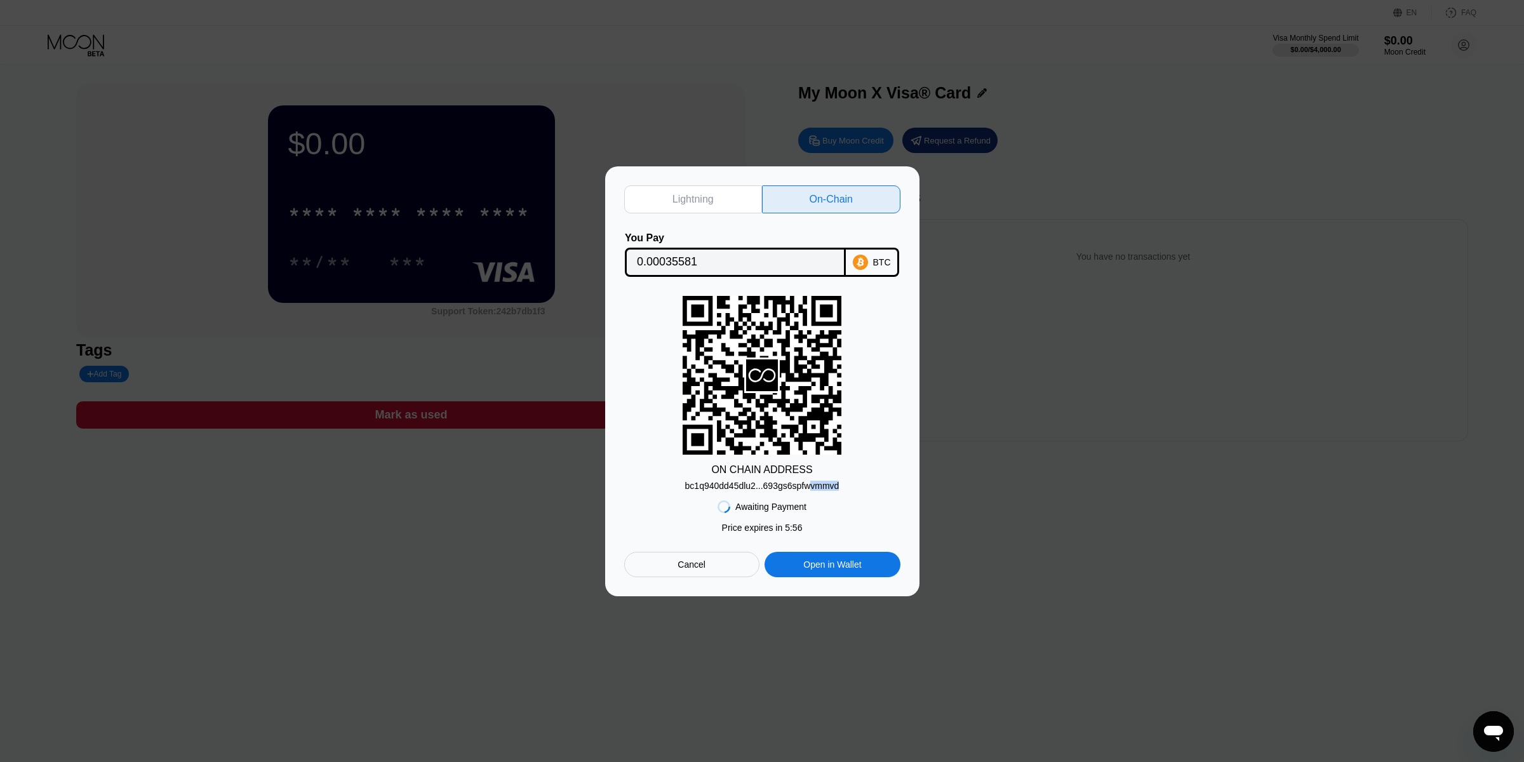
drag, startPoint x: 839, startPoint y: 487, endPoint x: 812, endPoint y: 488, distance: 27.3
click at [812, 488] on div "bc1q940dd45dlu2...693gs6spfwvmmvd" at bounding box center [762, 486] width 154 height 10
click at [728, 560] on div "Cancel" at bounding box center [691, 564] width 135 height 25
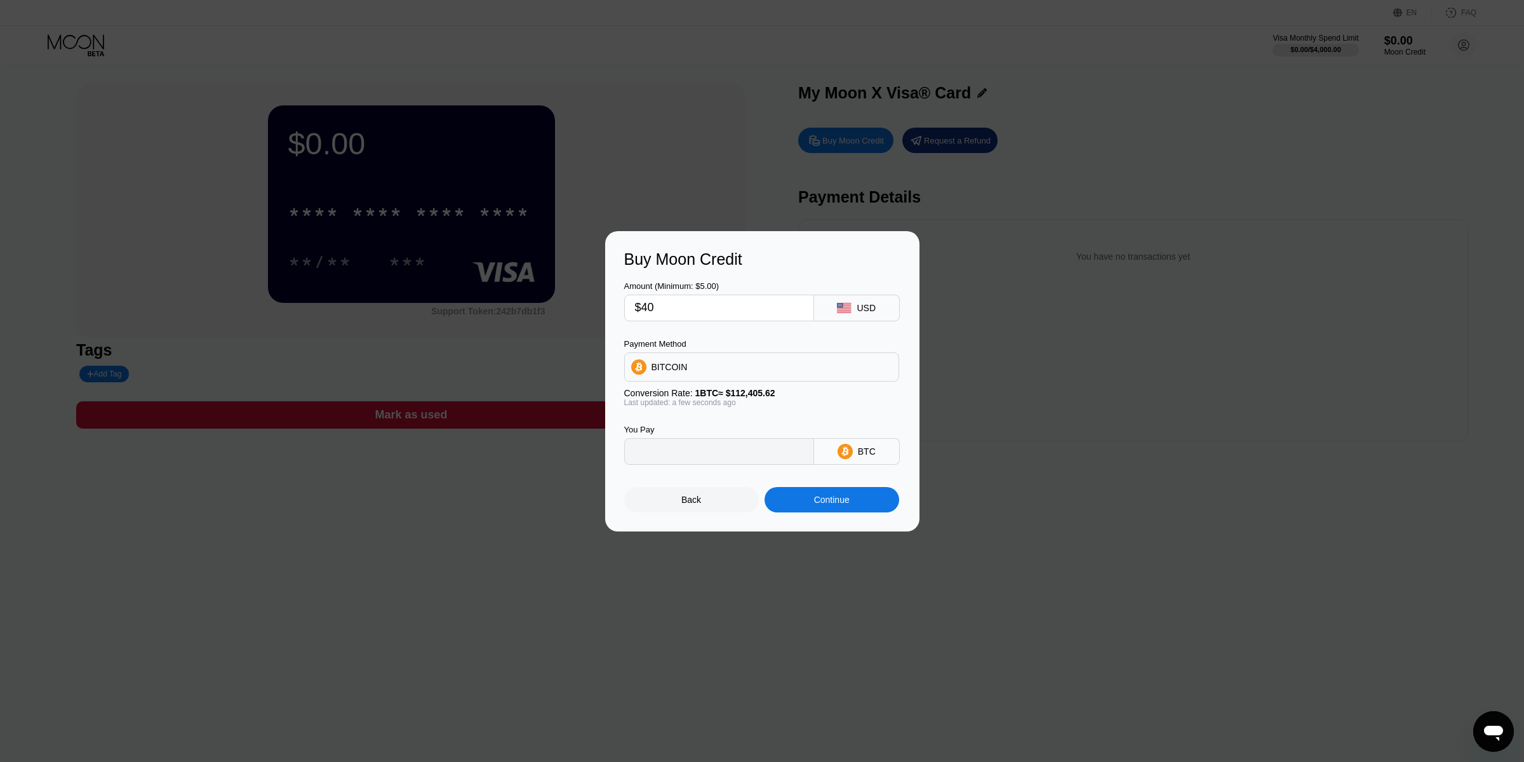
type input "0.00035586"
click at [787, 503] on div "Continue" at bounding box center [831, 499] width 135 height 25
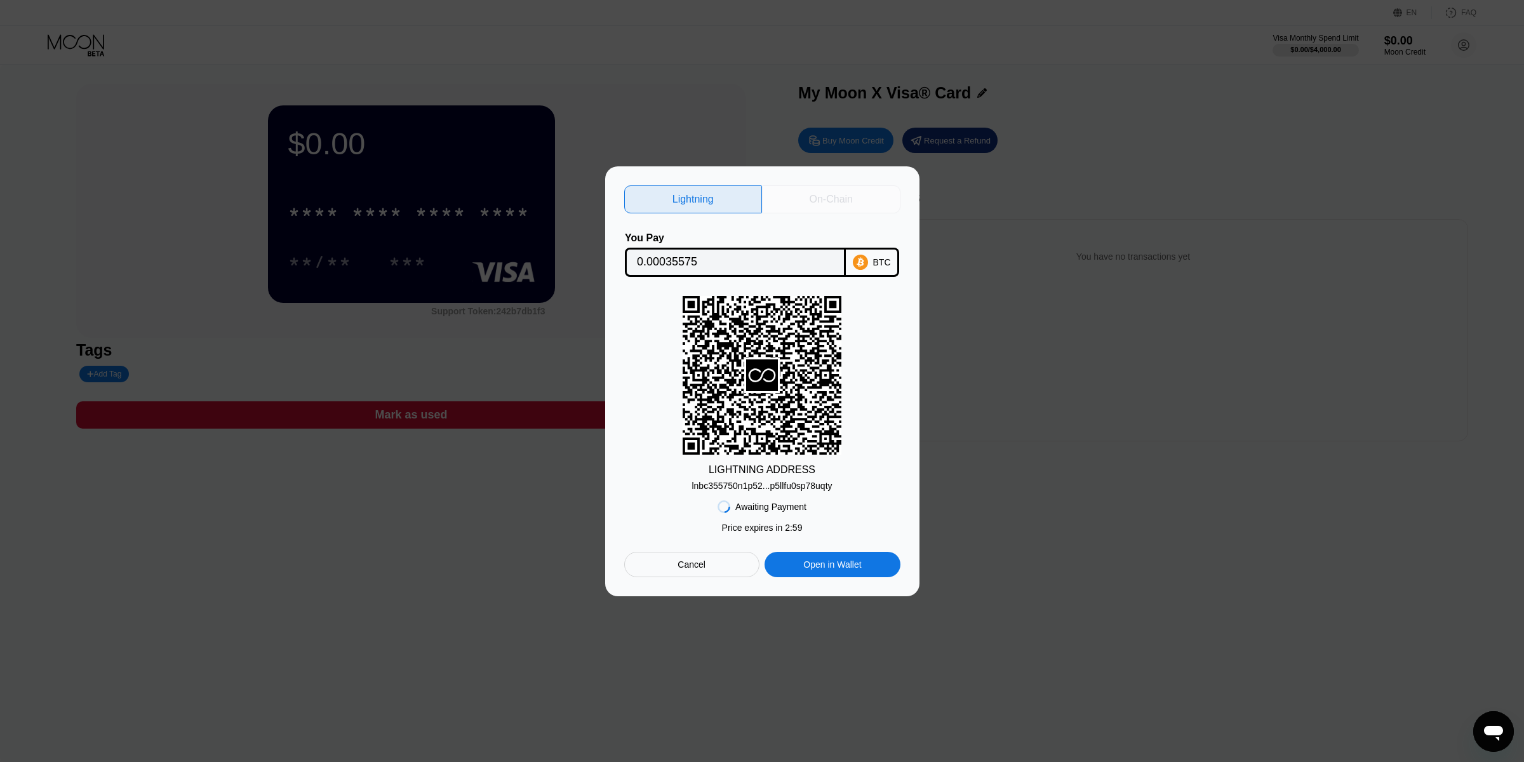
click at [804, 205] on div "On-Chain" at bounding box center [831, 199] width 138 height 28
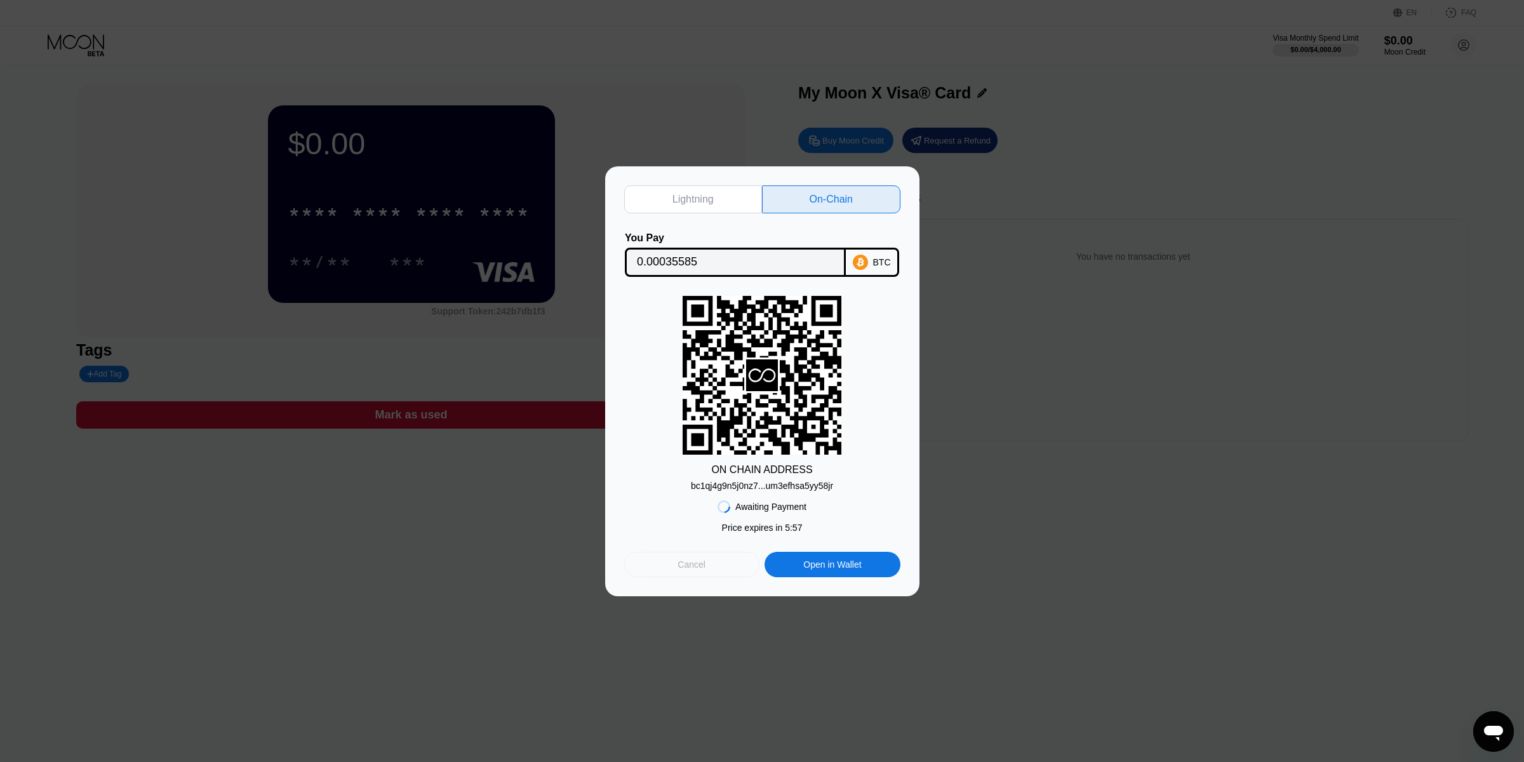
click at [733, 552] on div "Cancel" at bounding box center [691, 564] width 135 height 25
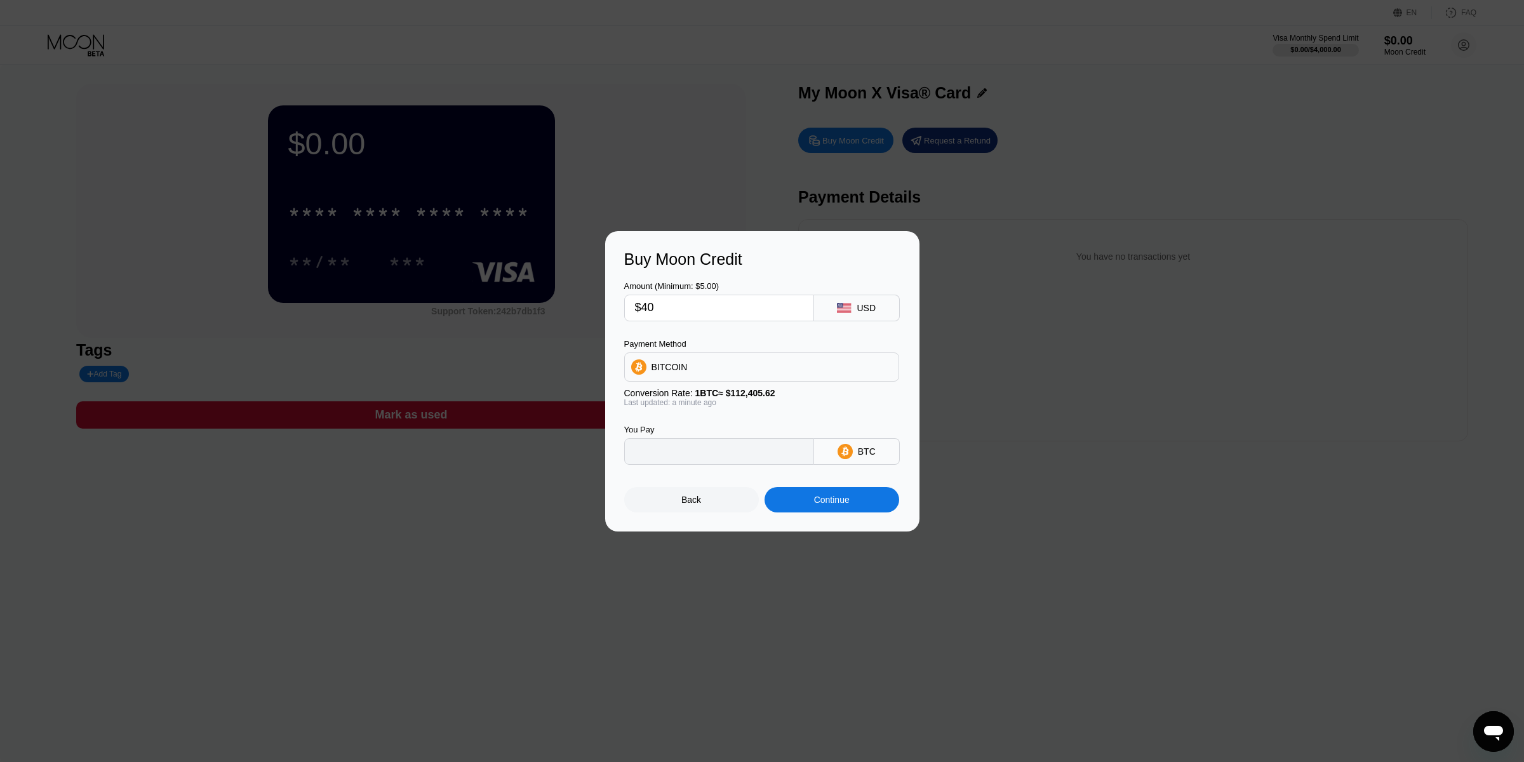
type input "0.00035586"
click at [723, 561] on div at bounding box center [762, 381] width 1524 height 762
click at [721, 507] on div "Back" at bounding box center [691, 499] width 135 height 25
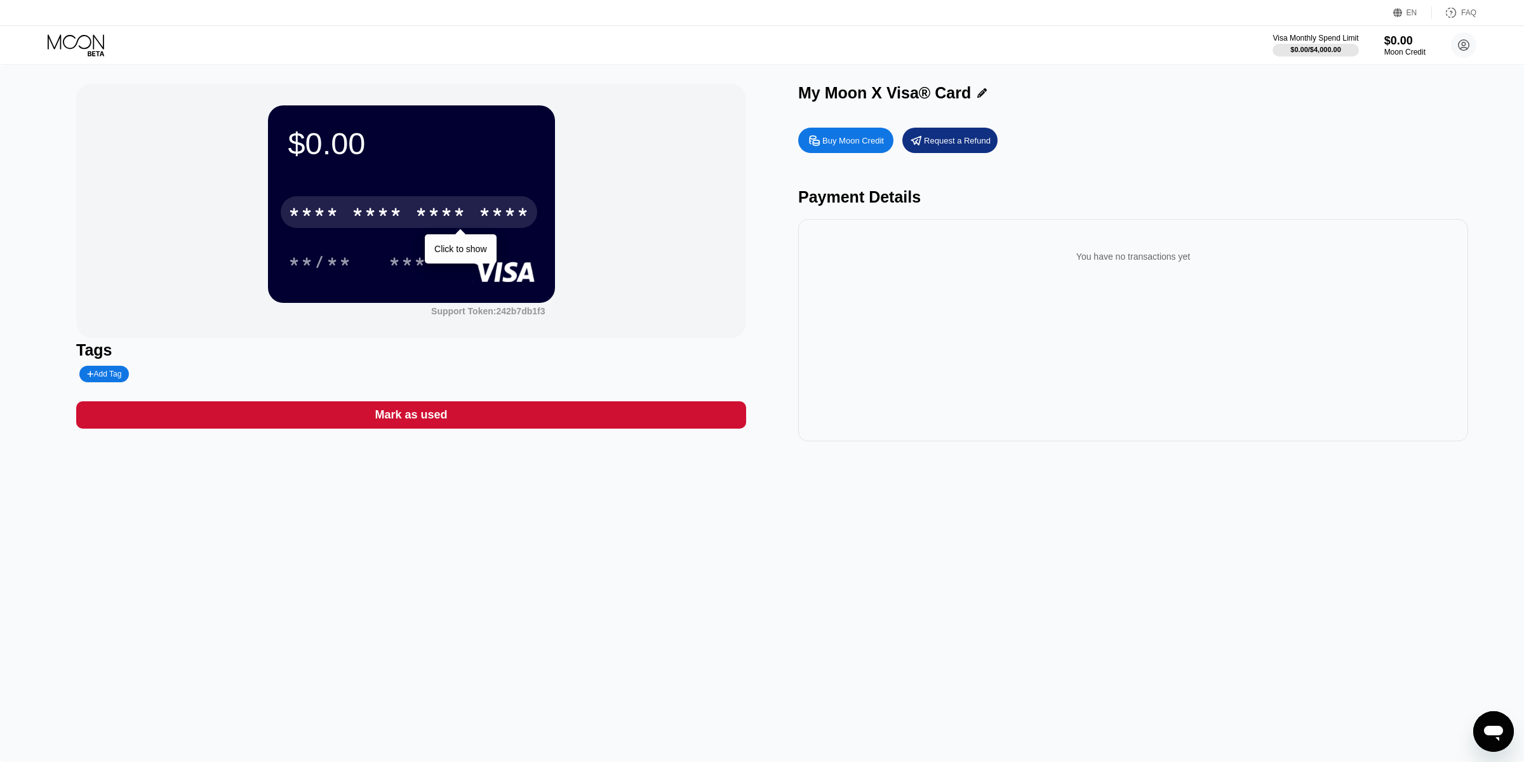
click at [323, 213] on div "* * * *" at bounding box center [313, 214] width 51 height 20
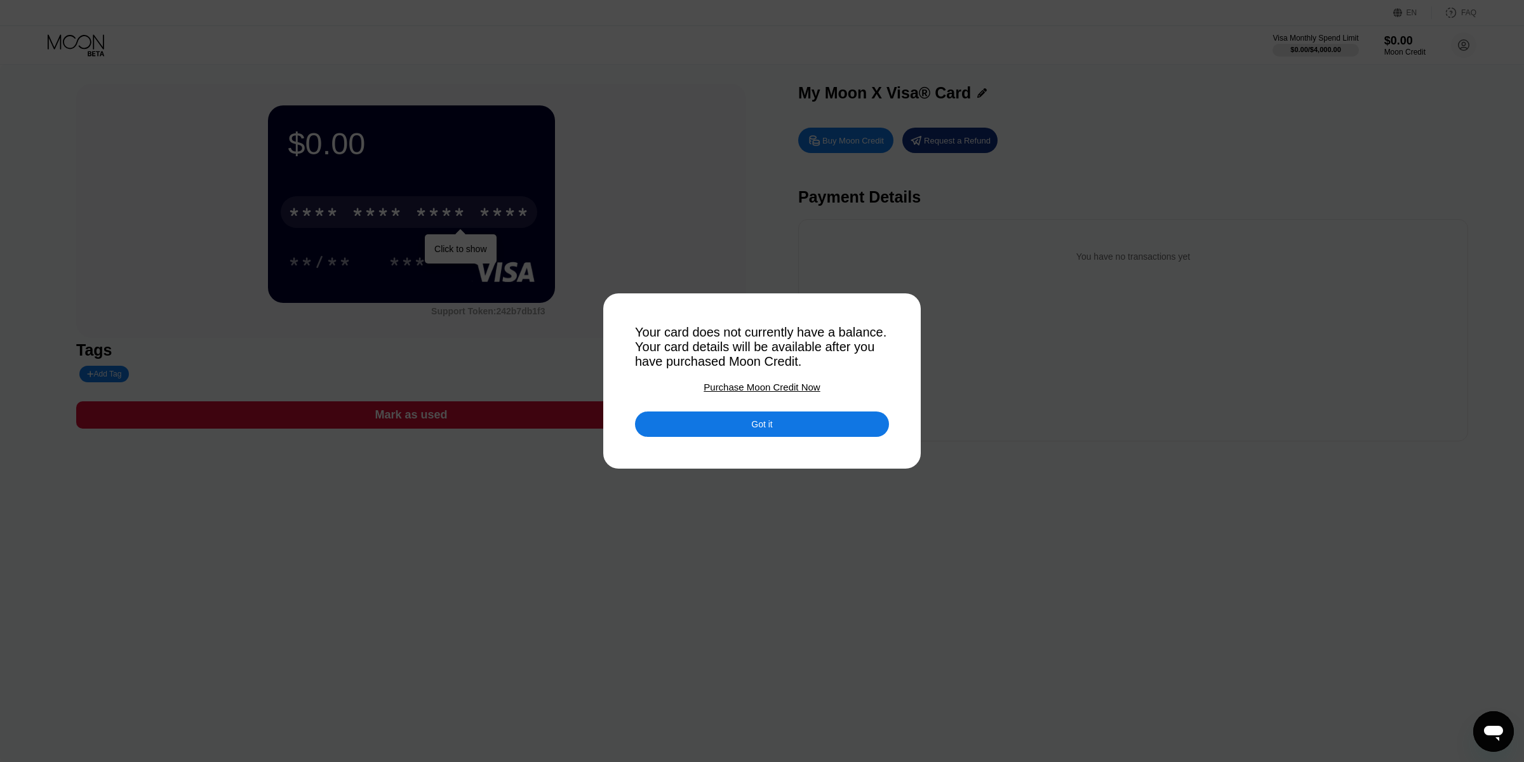
click at [836, 432] on div "Got it" at bounding box center [762, 423] width 254 height 25
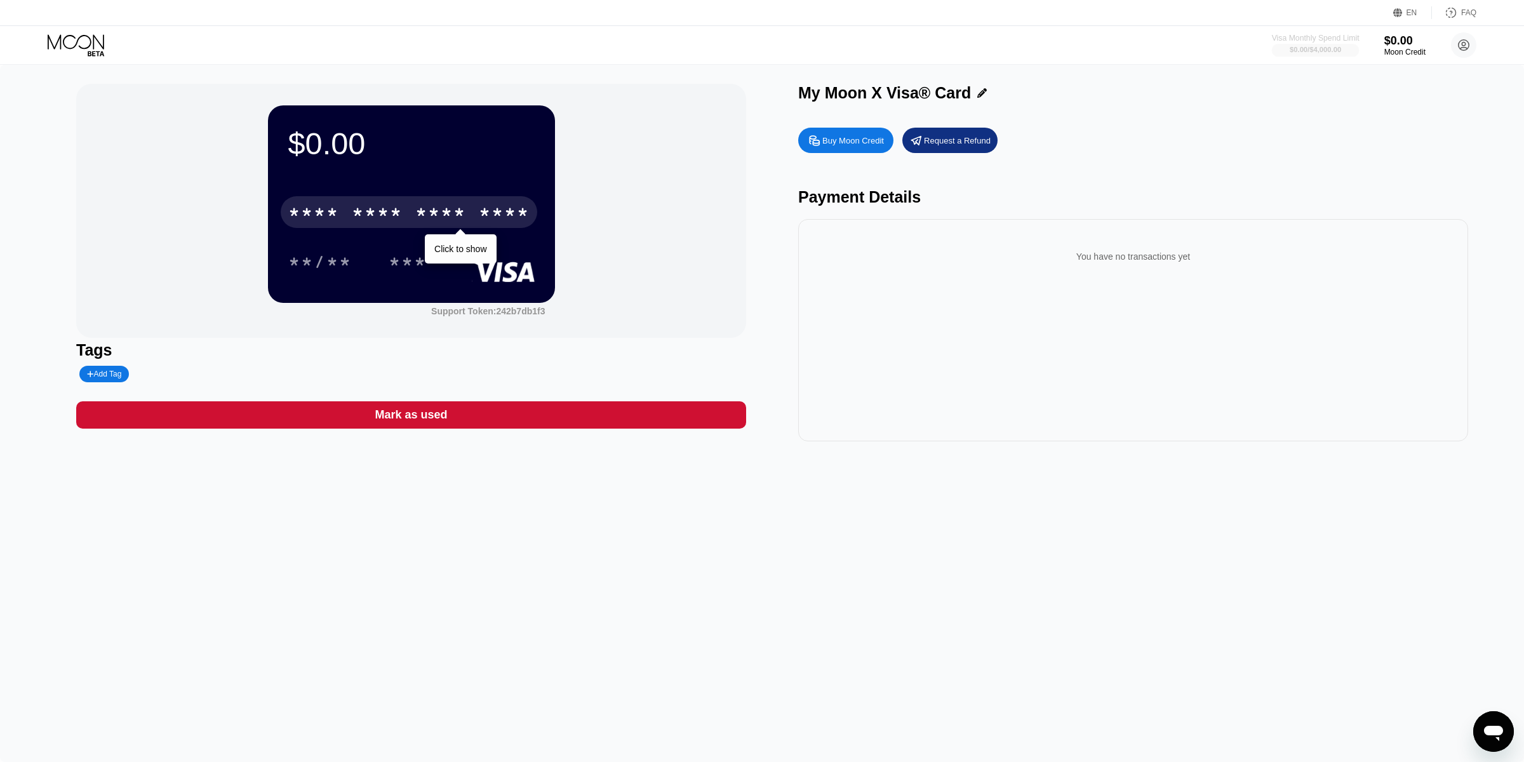
click at [1303, 52] on div "$0.00 / $4,000.00" at bounding box center [1314, 50] width 51 height 8
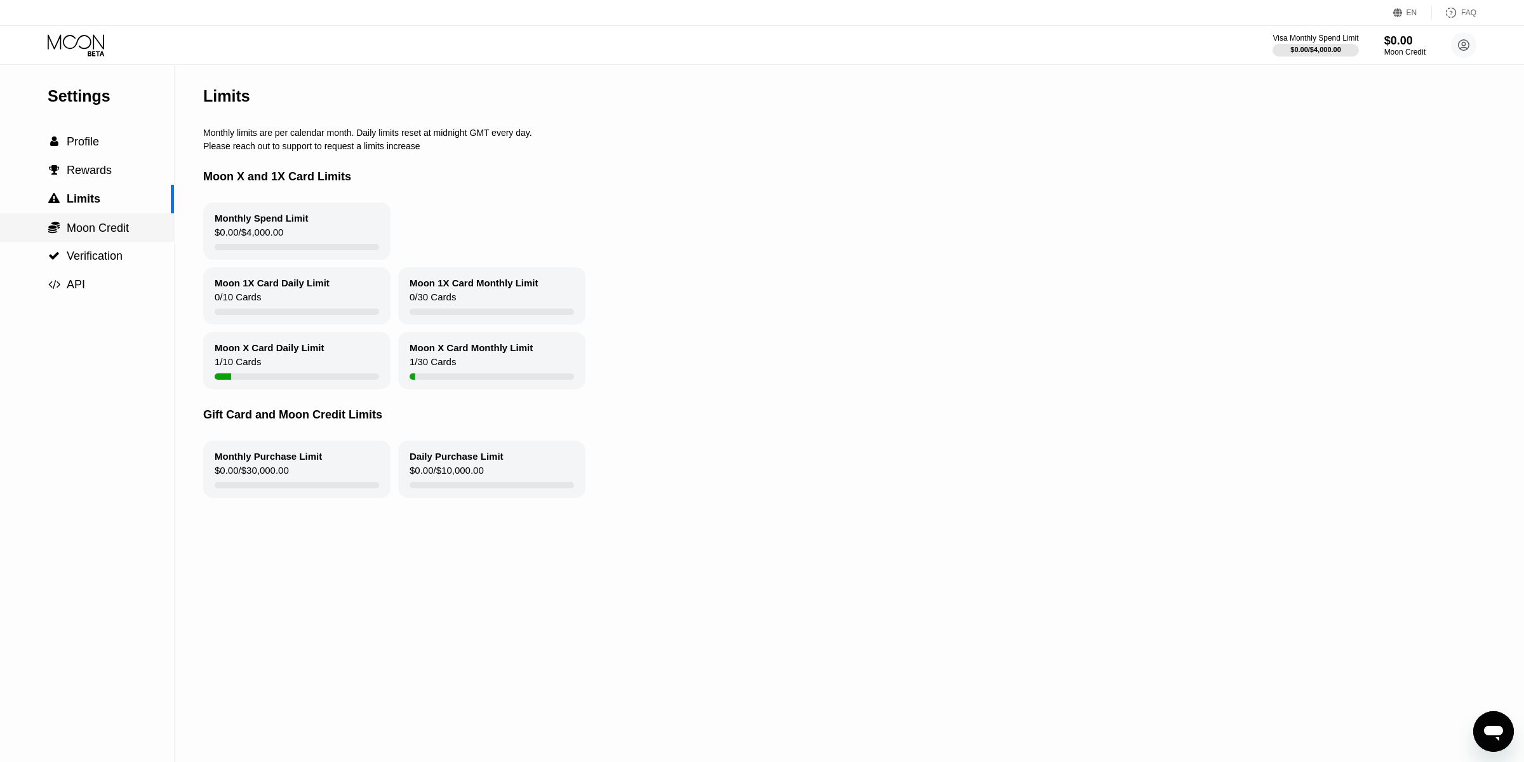
click at [113, 230] on span "Moon Credit" at bounding box center [98, 228] width 62 height 13
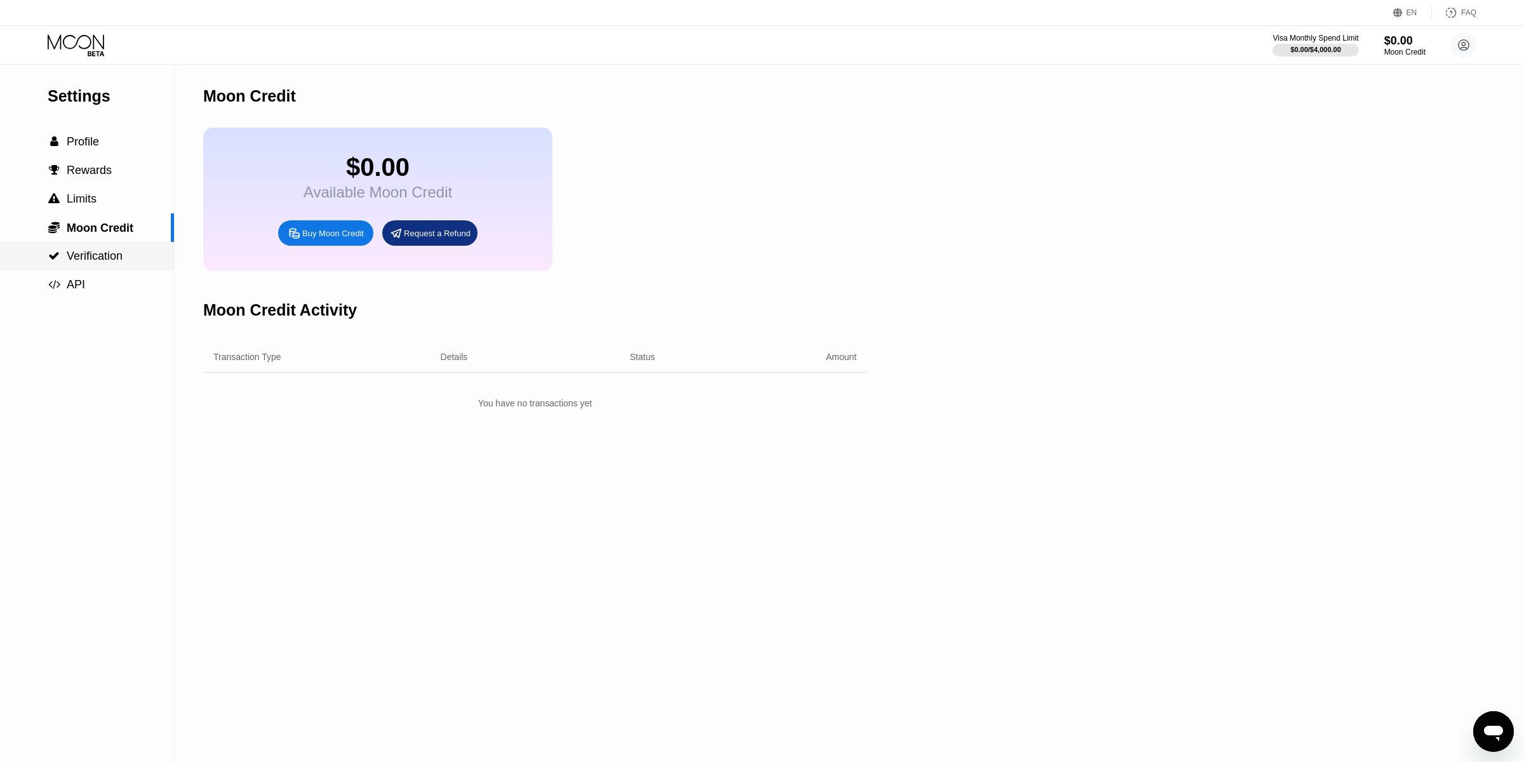
click at [107, 248] on div " Verification" at bounding box center [87, 256] width 174 height 29
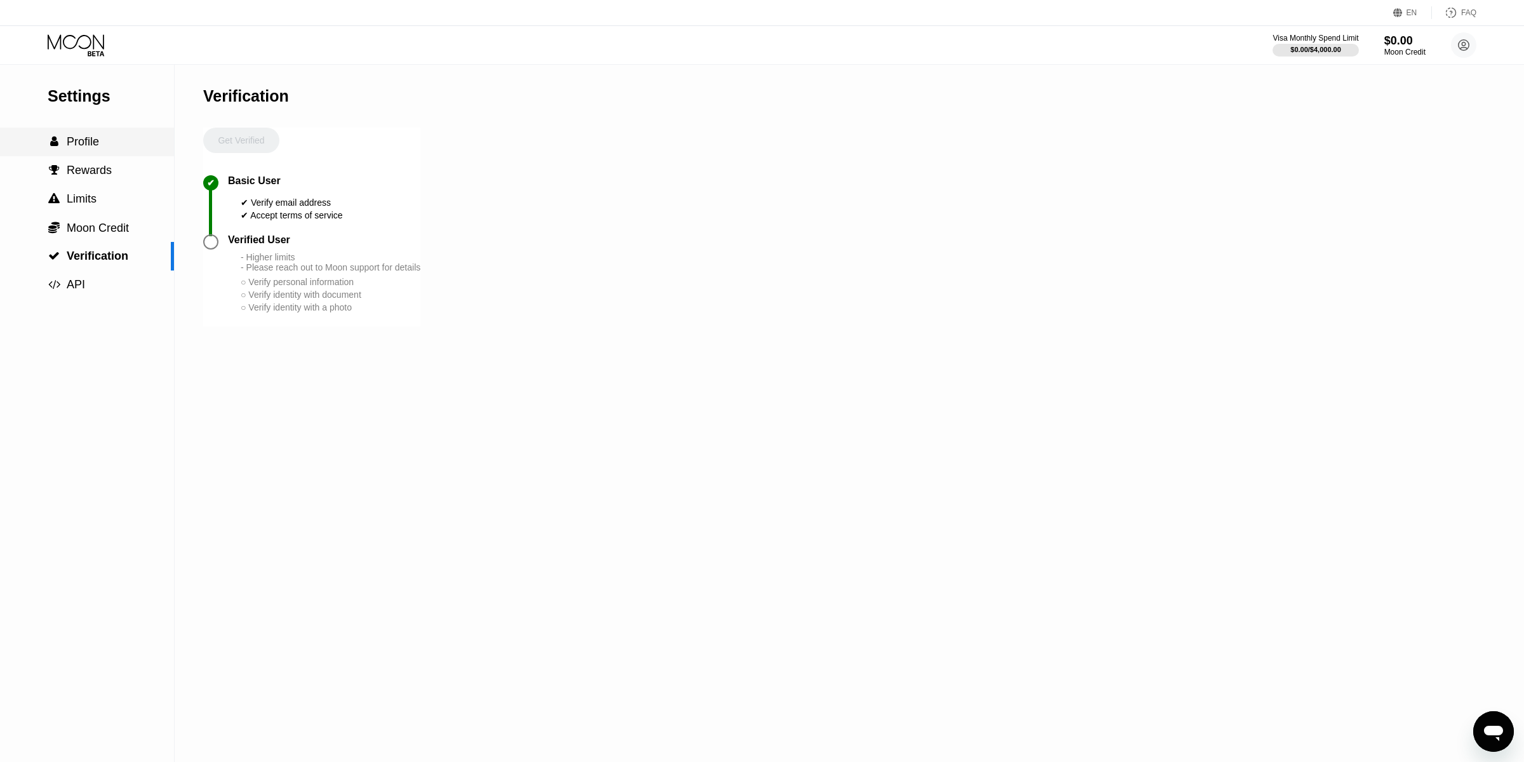
click at [106, 150] on div " Profile" at bounding box center [87, 142] width 174 height 29
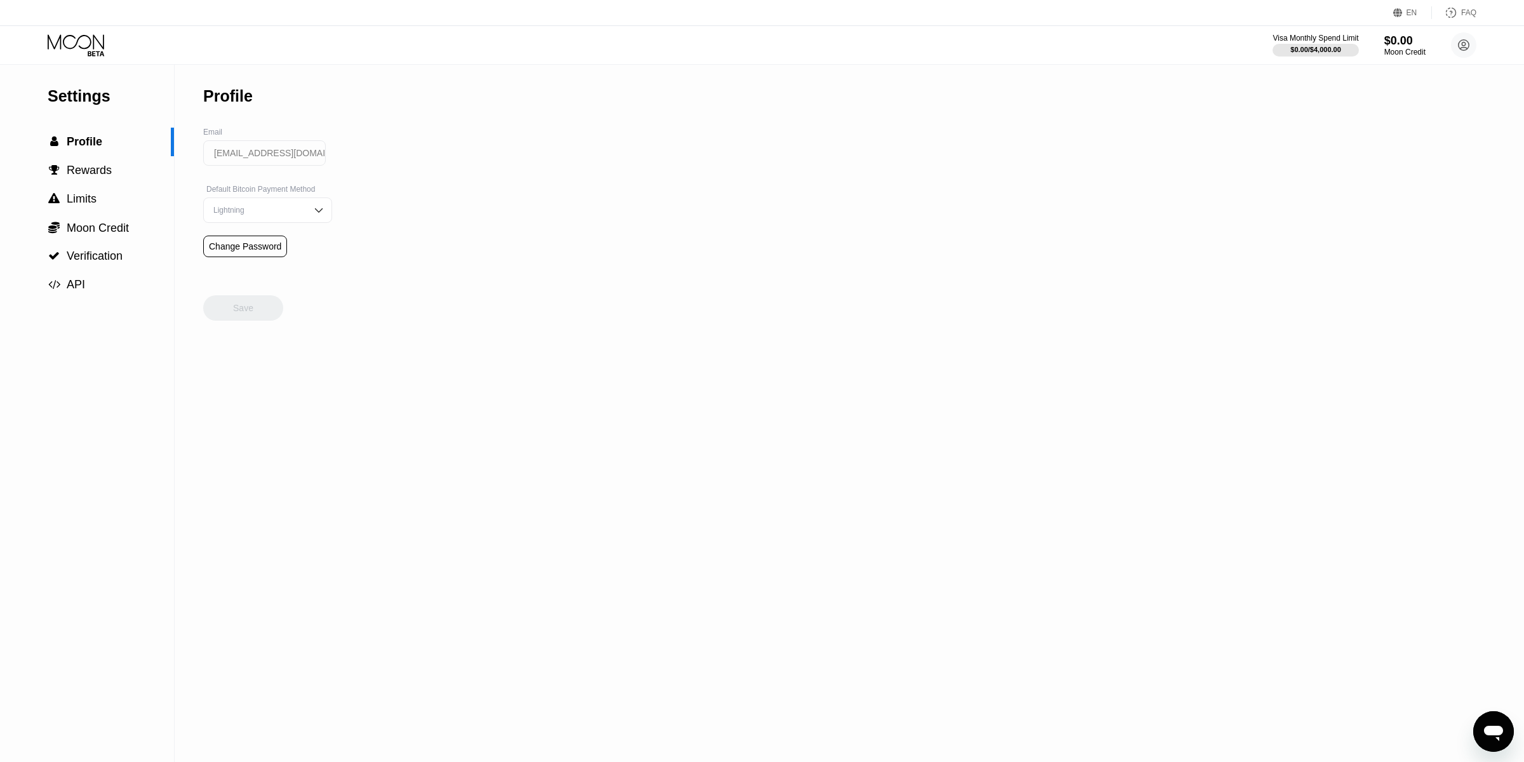
click at [297, 210] on div "Lightning" at bounding box center [258, 210] width 96 height 9
click at [271, 261] on div "On-Chain" at bounding box center [267, 260] width 115 height 9
click at [234, 302] on div "Save" at bounding box center [243, 307] width 80 height 25
click at [116, 168] on div " Rewards" at bounding box center [87, 170] width 174 height 13
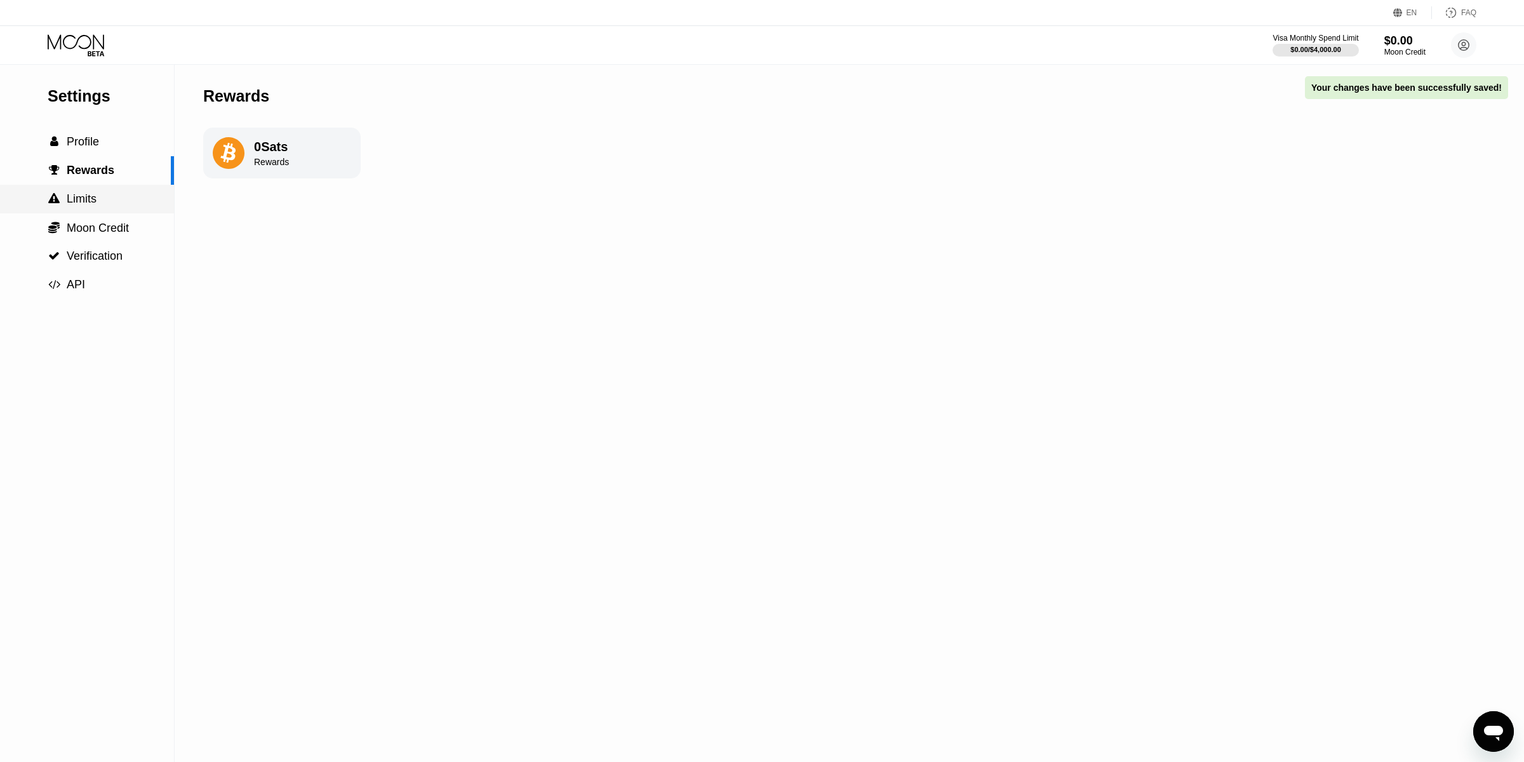
click at [111, 196] on div " Limits" at bounding box center [87, 198] width 174 height 13
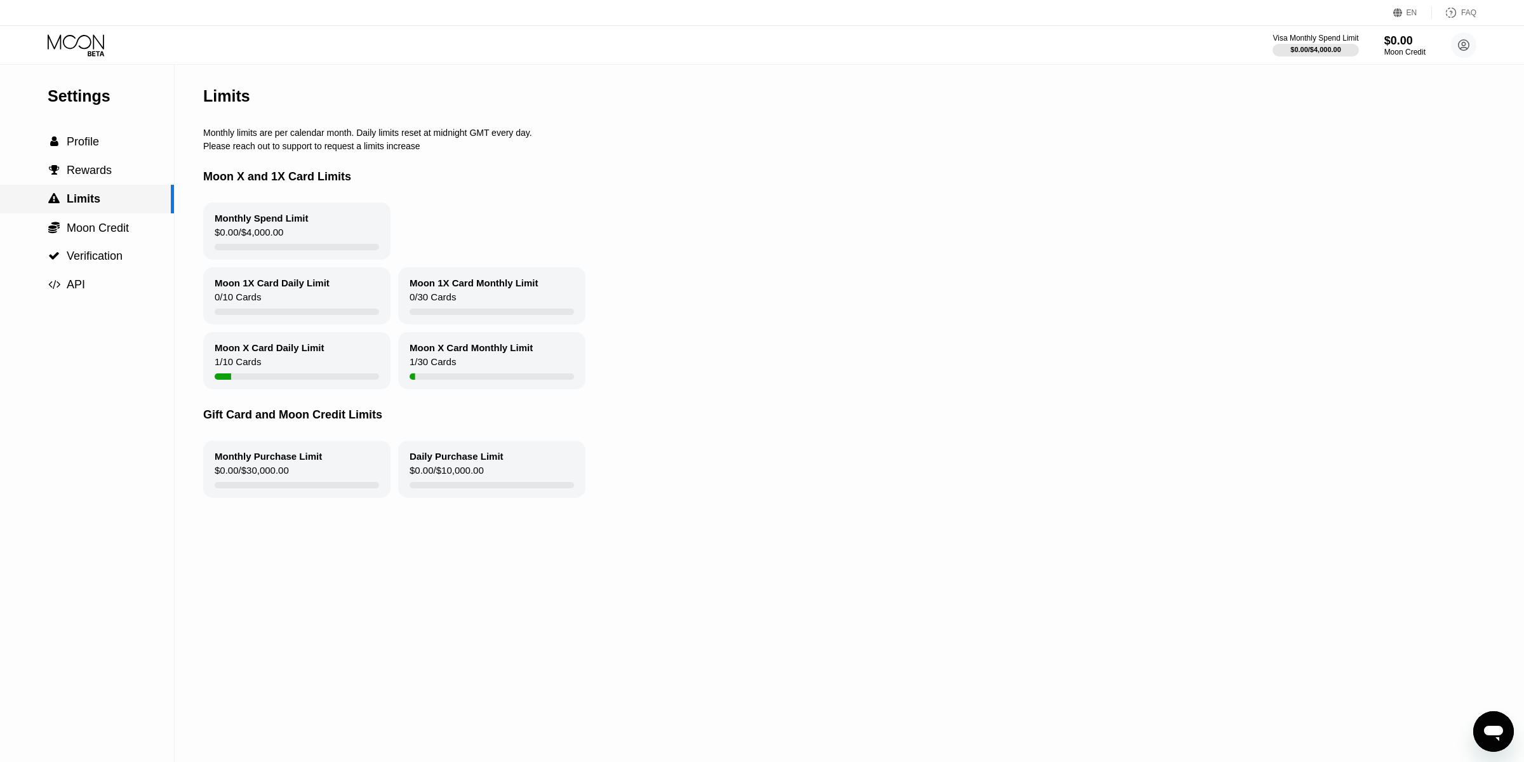
click at [103, 211] on div " Limits" at bounding box center [87, 199] width 174 height 29
click at [103, 222] on span "Moon Credit" at bounding box center [98, 228] width 62 height 13
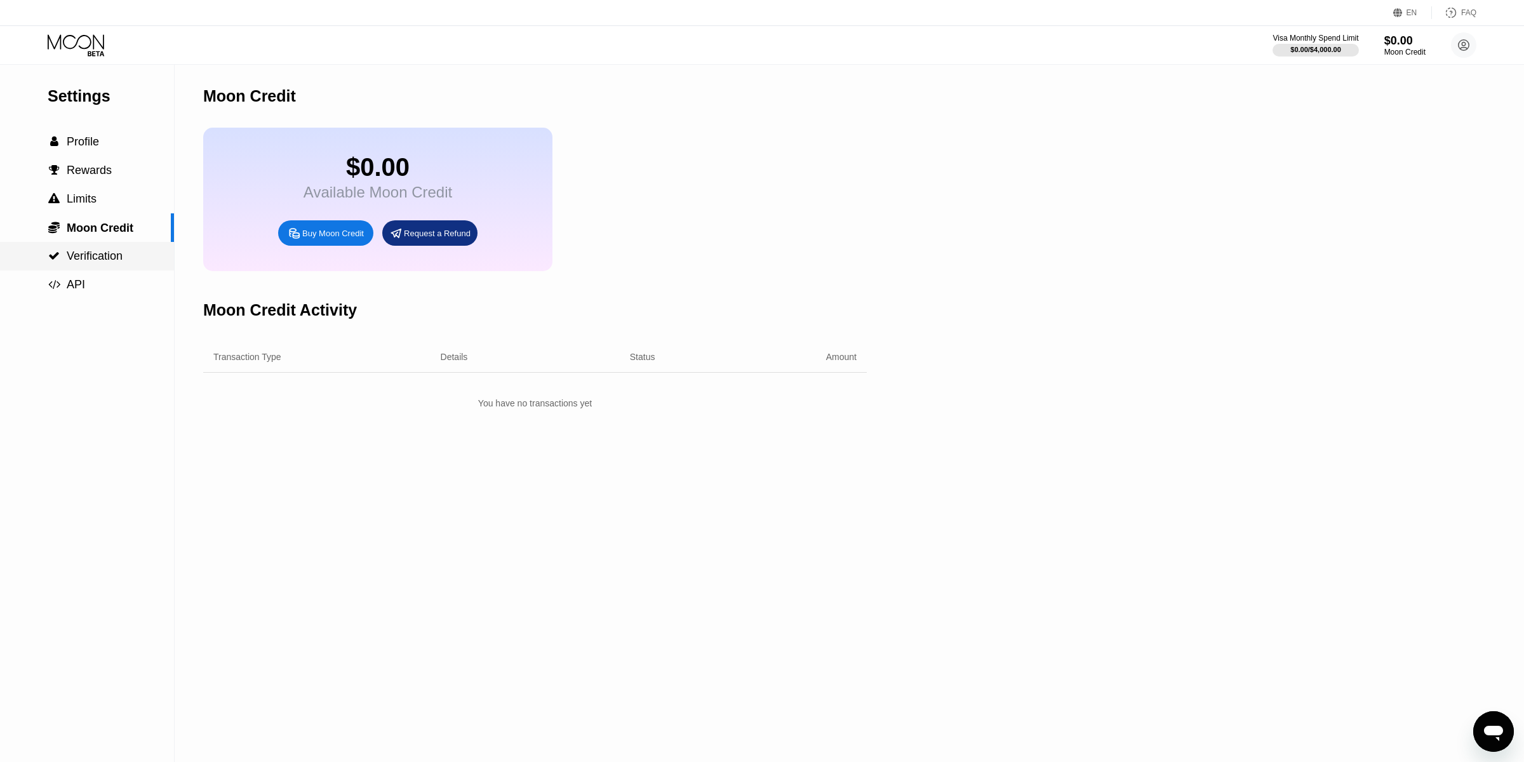
click at [104, 250] on div " Verification" at bounding box center [85, 256] width 75 height 13
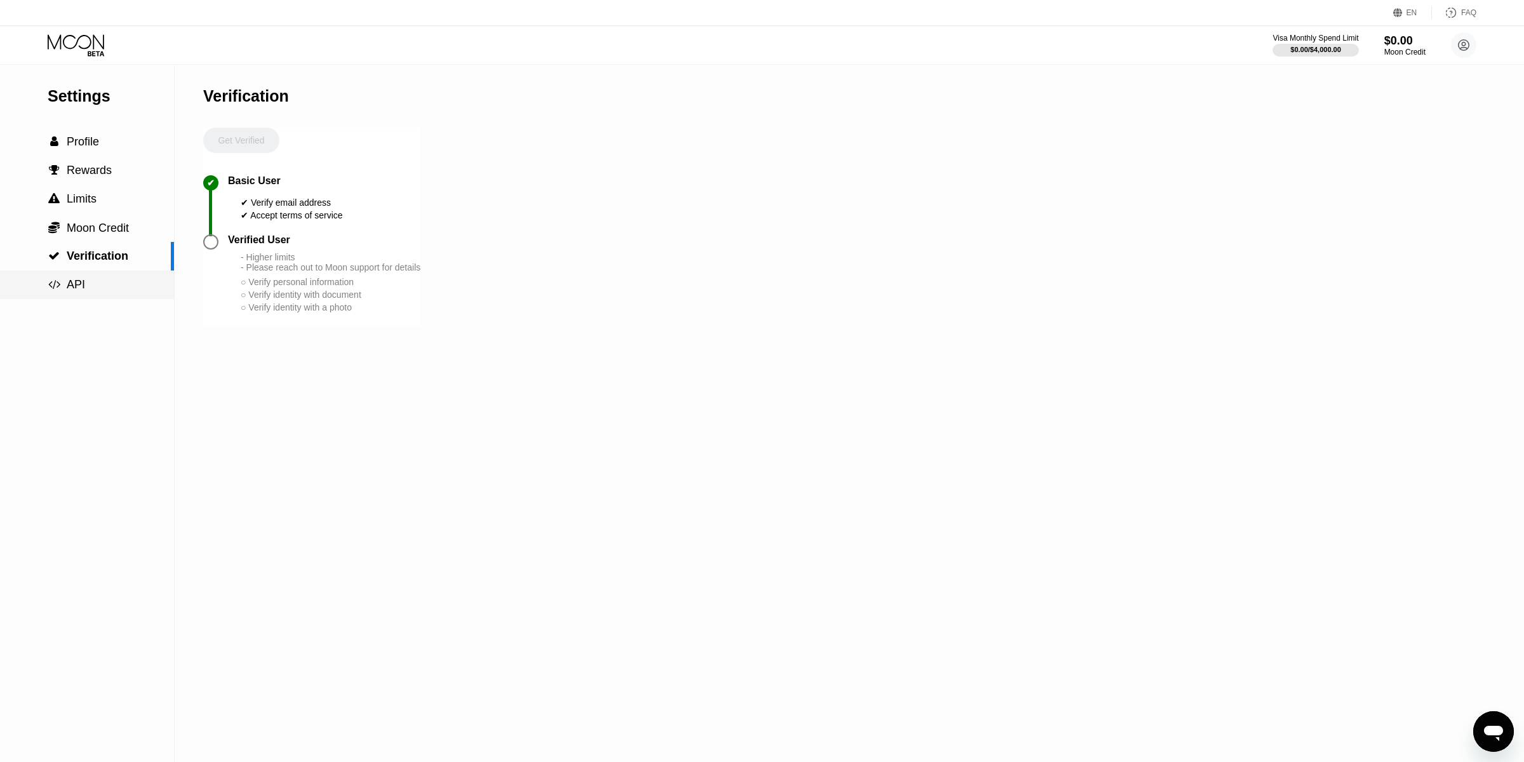
click at [97, 277] on div " API" at bounding box center [87, 284] width 174 height 29
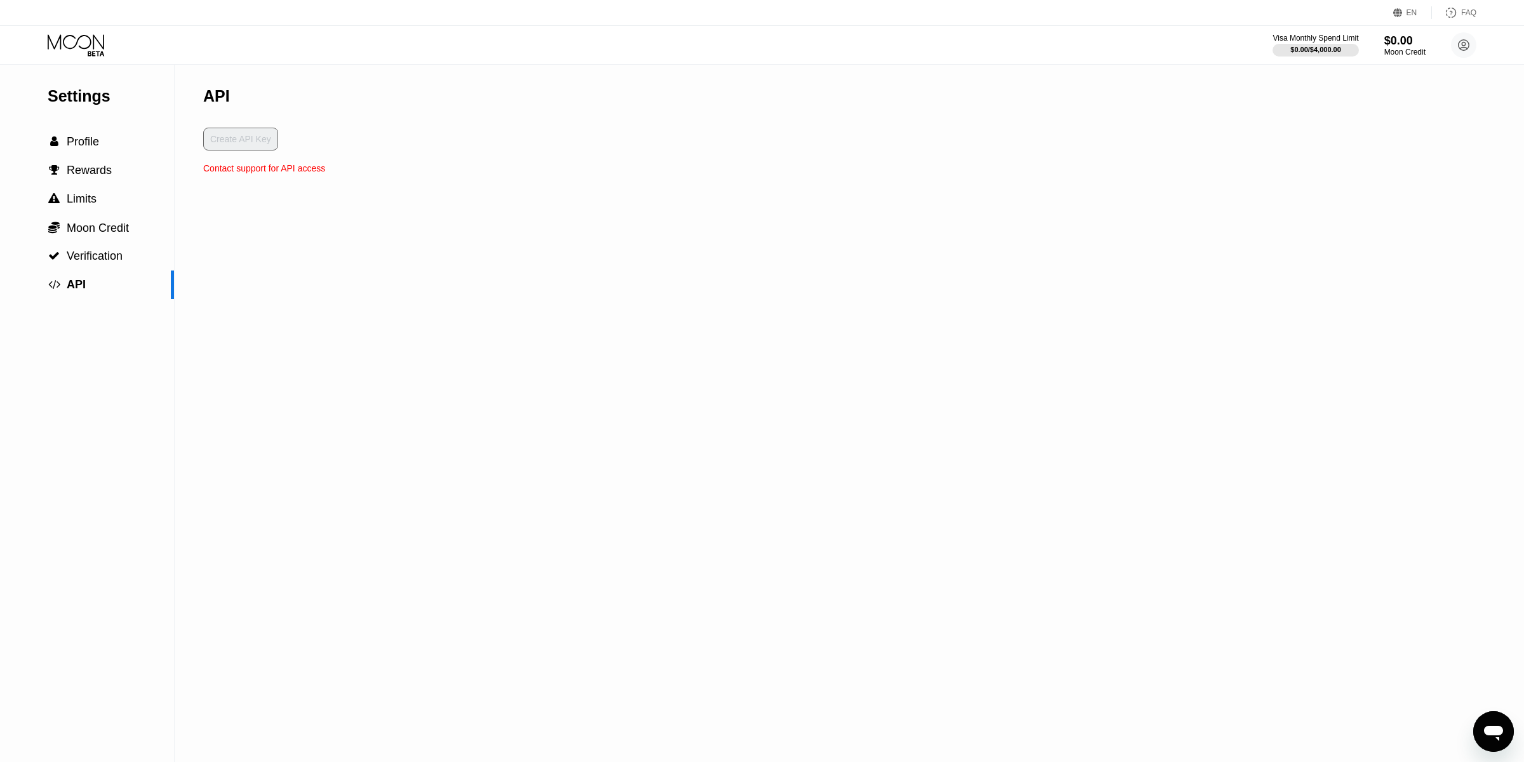
click at [88, 116] on div "Settings  Profile  Rewards  Limits  Moon Credit  Verification  API" at bounding box center [87, 182] width 174 height 234
click at [77, 57] on div "Visa Monthly Spend Limit $0.00 / $4,000.00 $0.00 Moon Credit [EMAIL_ADDRESS][DO…" at bounding box center [762, 45] width 1524 height 38
click at [81, 40] on icon at bounding box center [77, 45] width 59 height 22
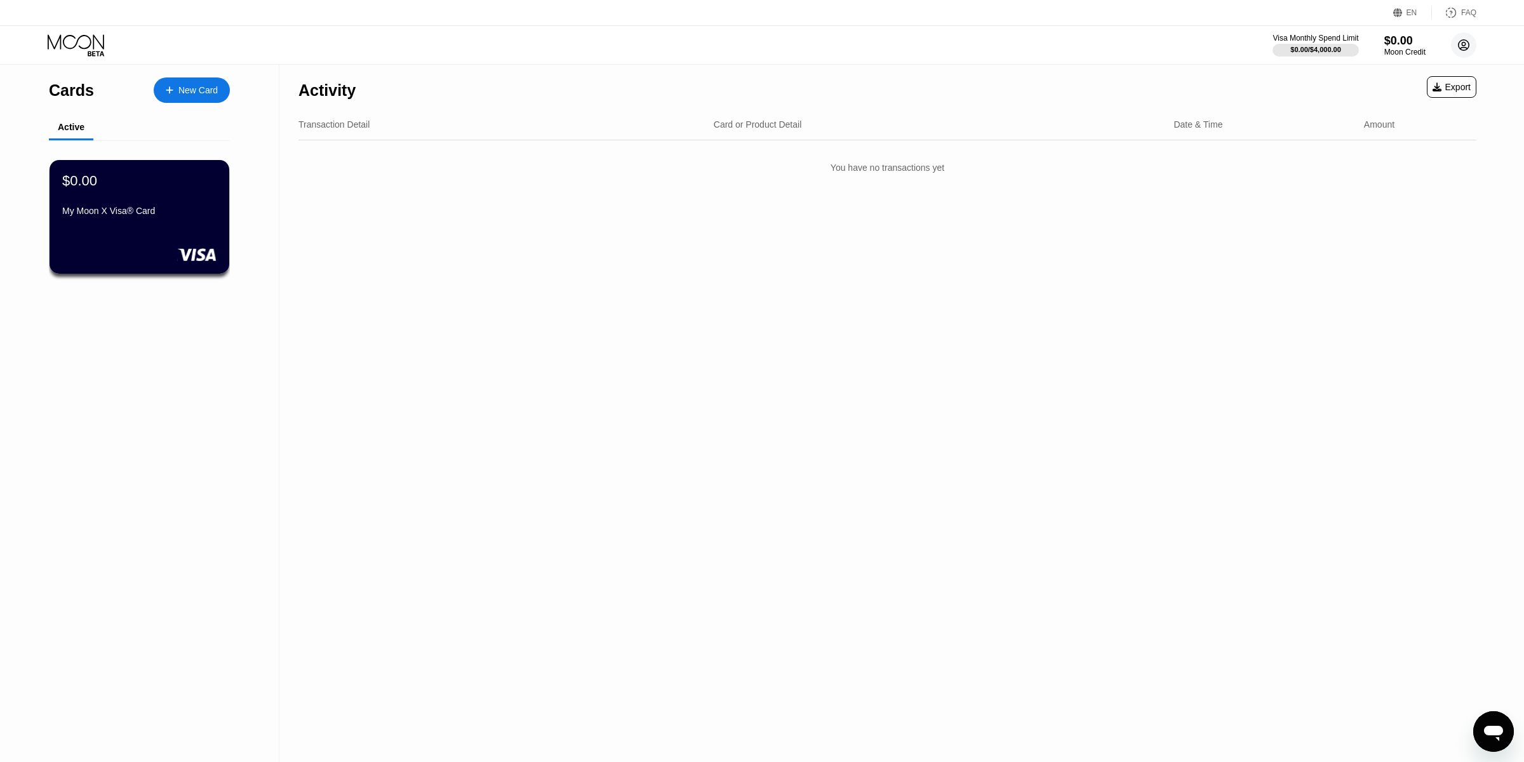
click at [1468, 45] on icon at bounding box center [1463, 44] width 25 height 25
click at [1387, 117] on div "Home" at bounding box center [1379, 119] width 23 height 10
click at [1462, 51] on circle at bounding box center [1463, 44] width 25 height 25
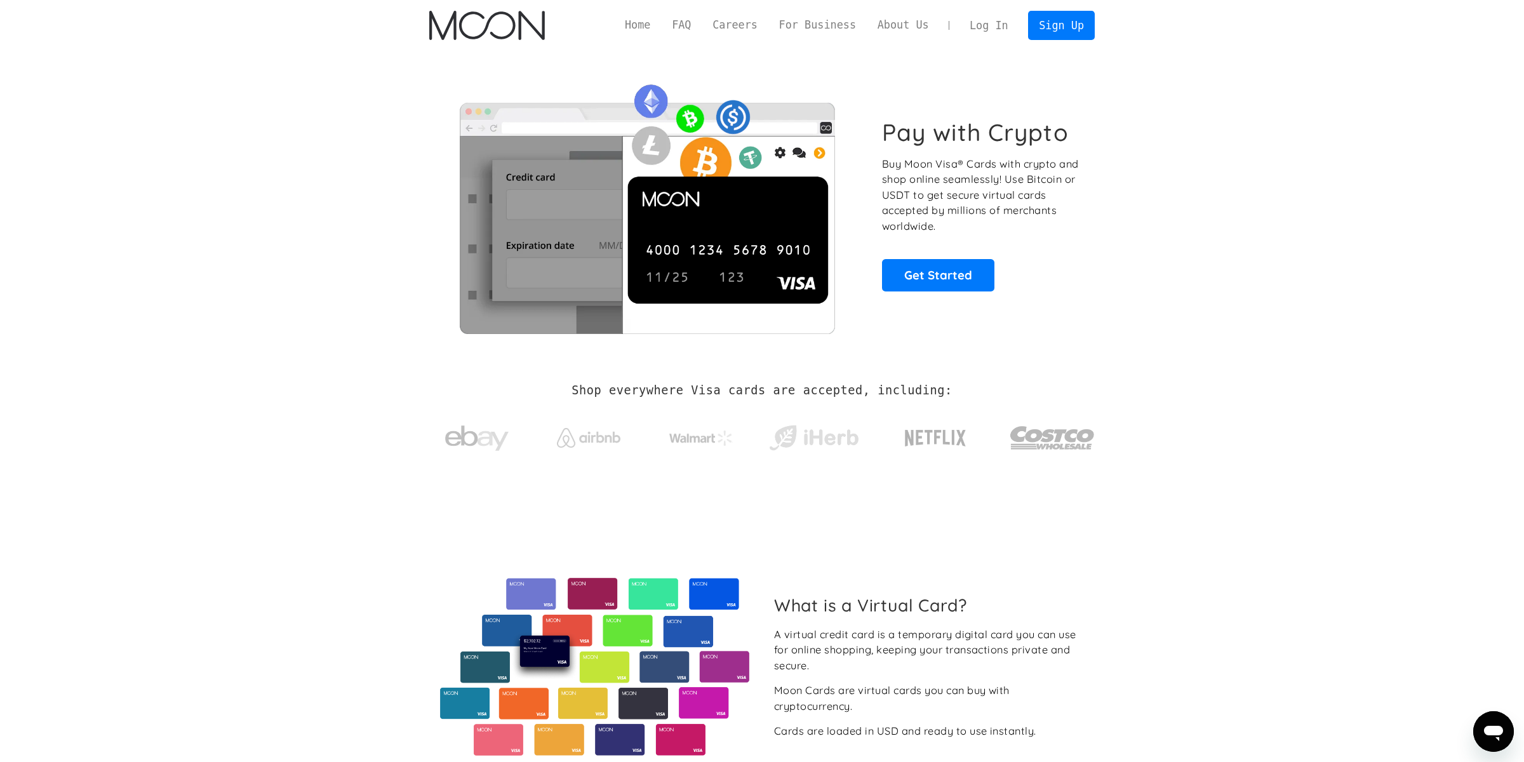
click at [994, 28] on link "Log In" at bounding box center [989, 25] width 60 height 28
